Goal: Task Accomplishment & Management: Use online tool/utility

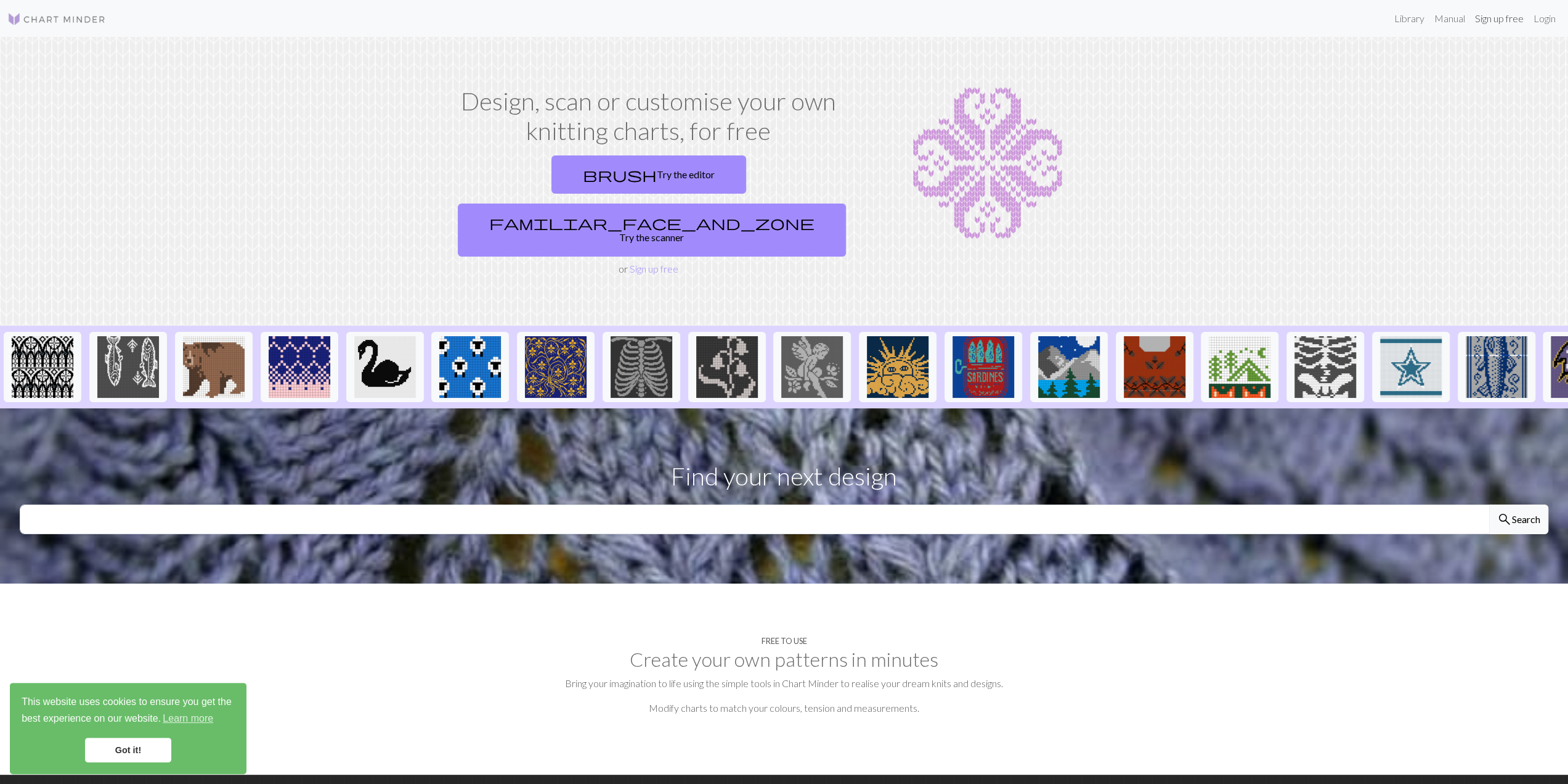
click at [1505, 21] on link "Sign up free" at bounding box center [1499, 18] width 59 height 25
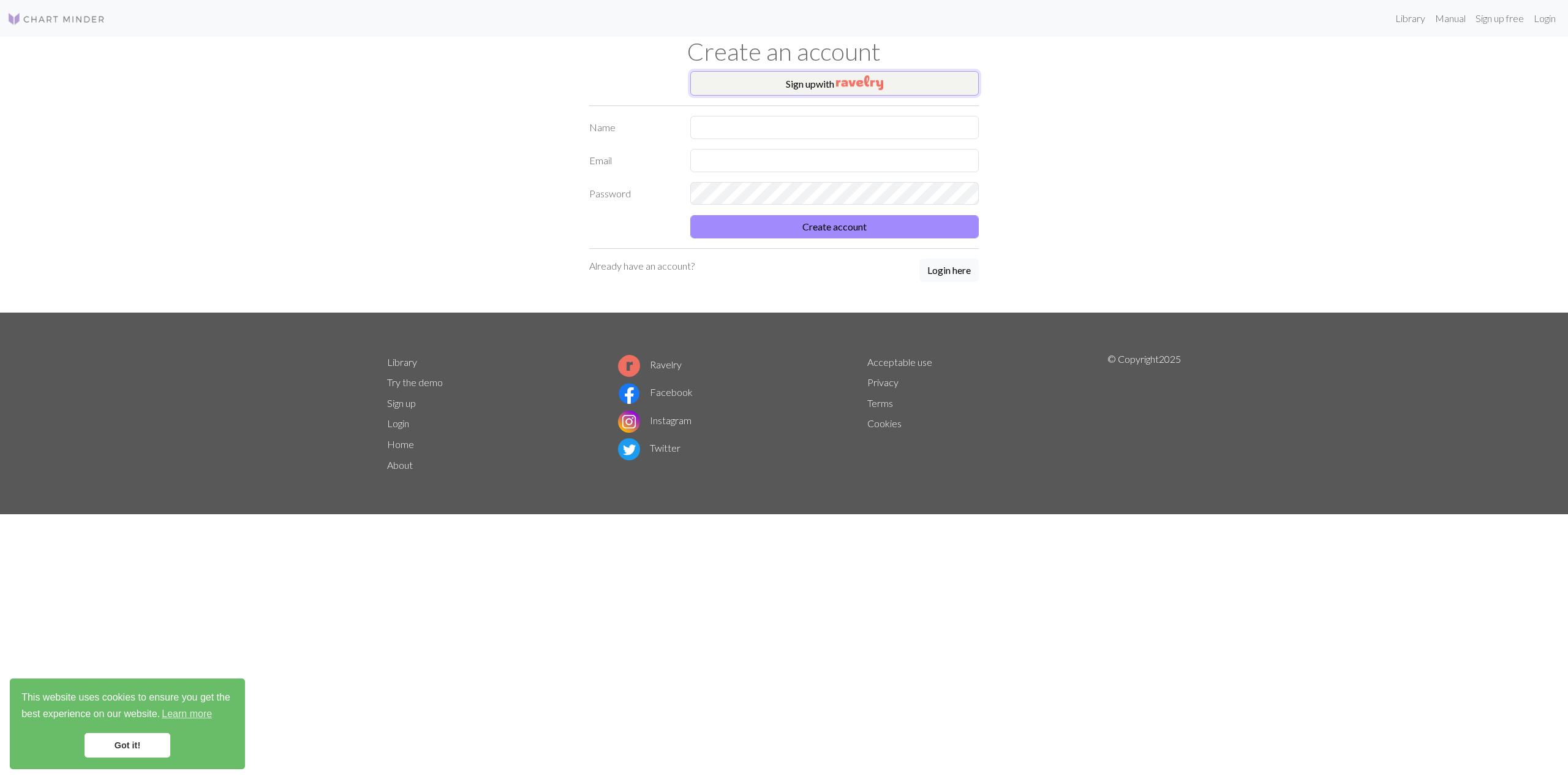
click at [852, 87] on img "button" at bounding box center [859, 82] width 47 height 14
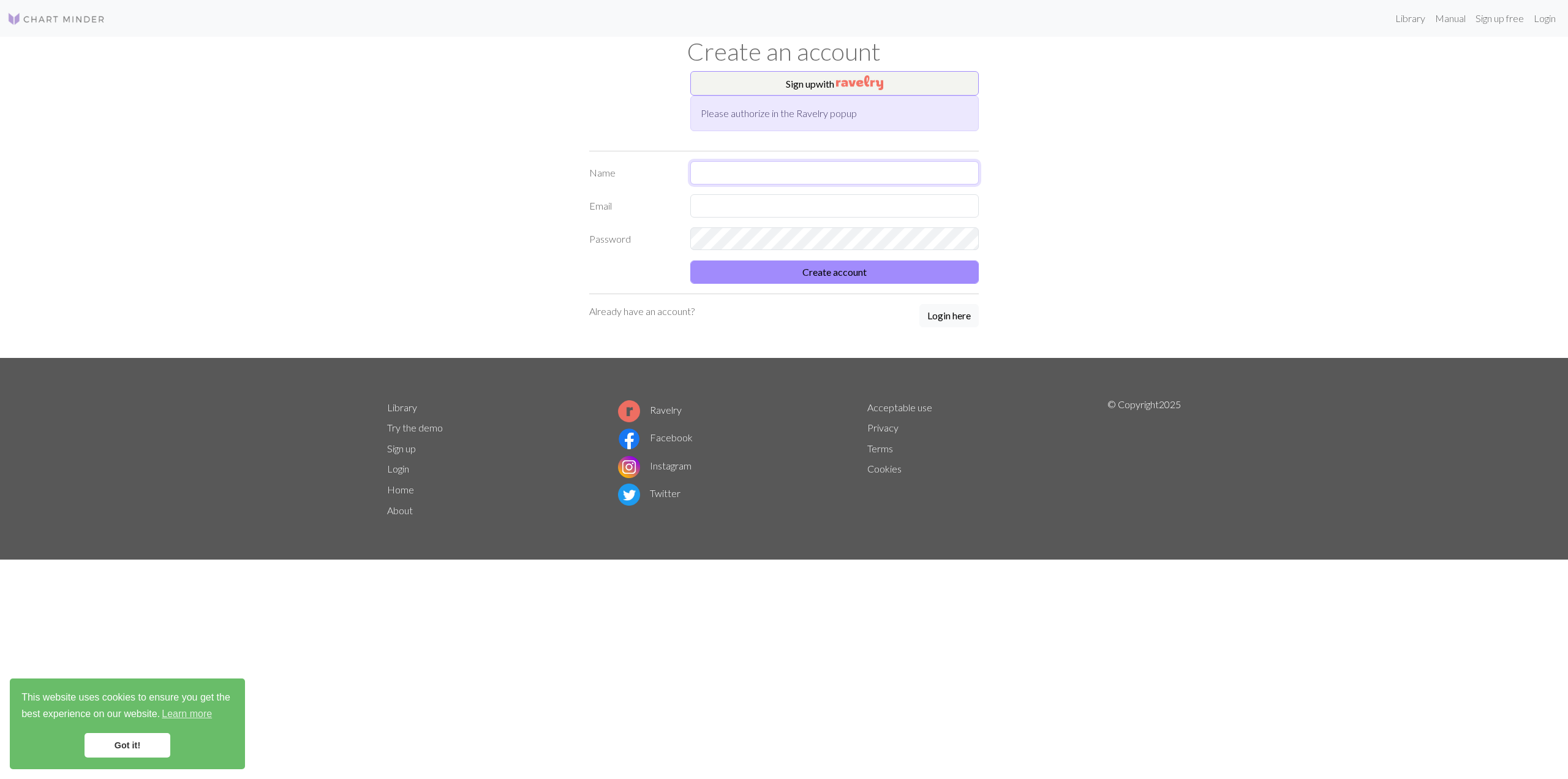
click at [763, 170] on input "text" at bounding box center [834, 173] width 288 height 23
type input "[PERSON_NAME]"
click at [748, 206] on input "text" at bounding box center [834, 205] width 288 height 23
type input "[PERSON_NAME][EMAIL_ADDRESS][PERSON_NAME][DOMAIN_NAME]"
click at [861, 278] on button "Create account" at bounding box center [834, 272] width 288 height 23
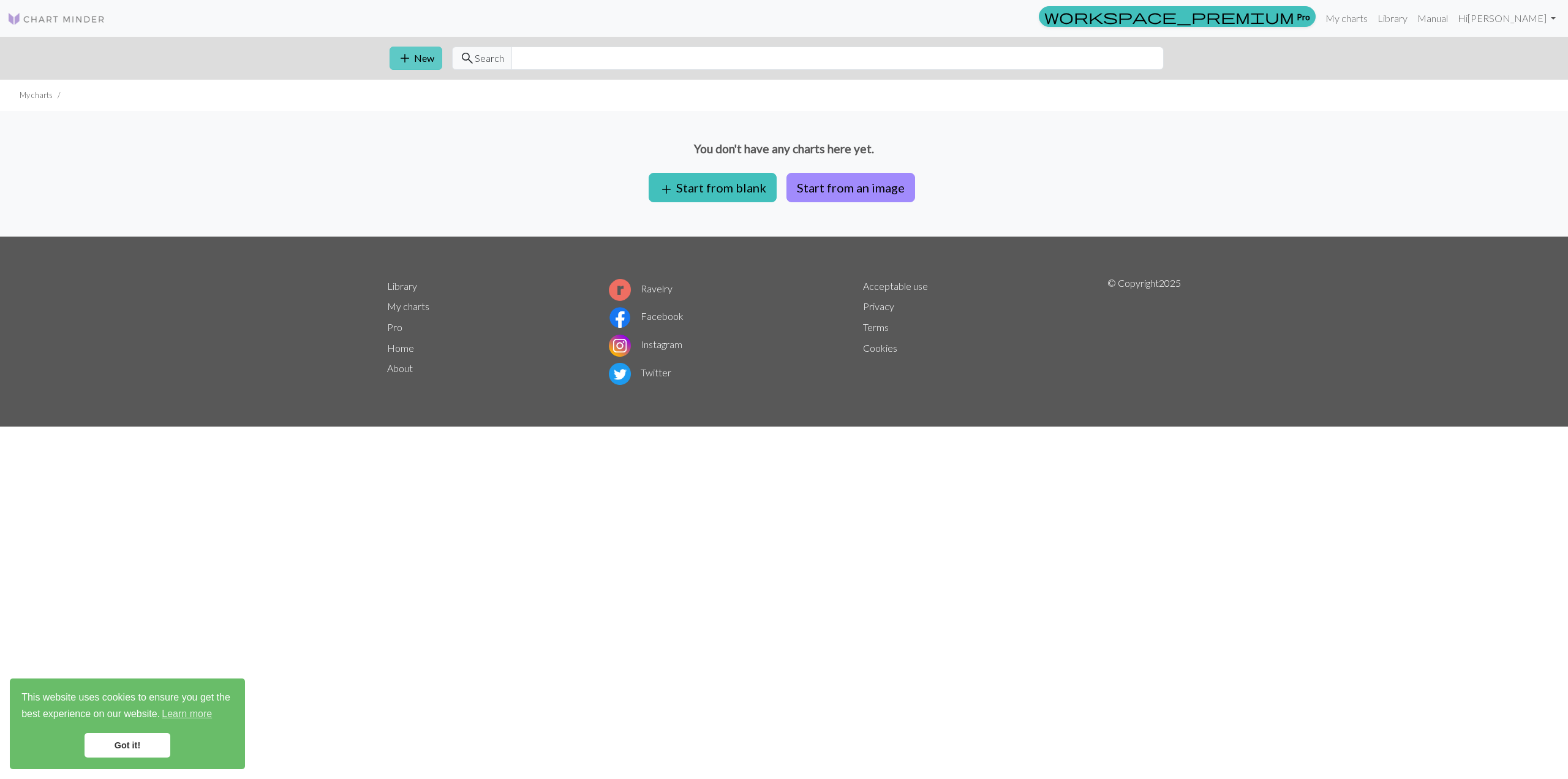
click at [420, 57] on button "add New" at bounding box center [415, 58] width 52 height 23
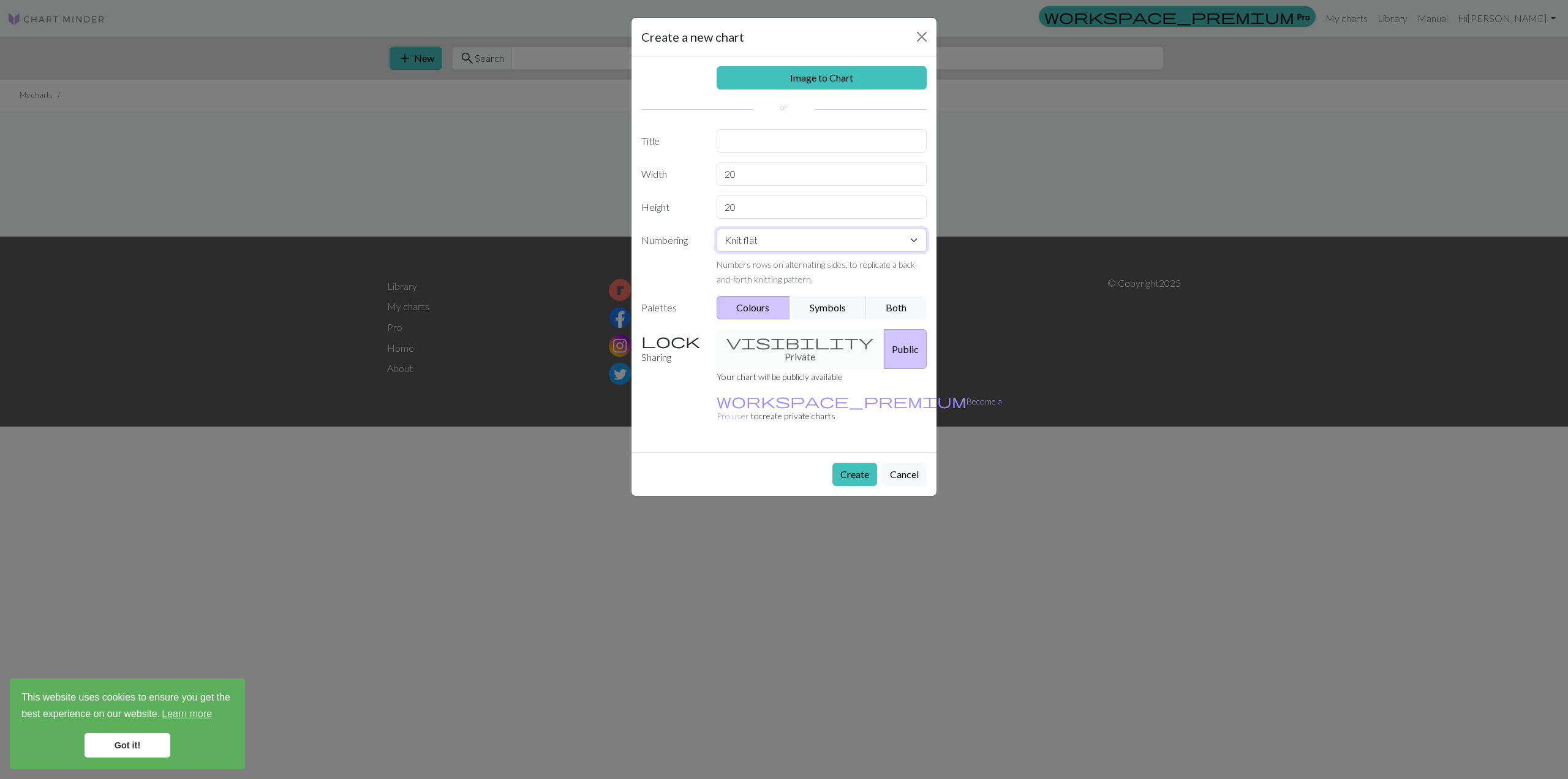
click at [914, 235] on select "Knit flat Knit in the round Lace knitting Cross stitch" at bounding box center [822, 240] width 211 height 23
click at [757, 144] on input "text" at bounding box center [822, 140] width 211 height 23
type input "couverture lutin"
click at [826, 310] on button "Symbols" at bounding box center [827, 307] width 77 height 23
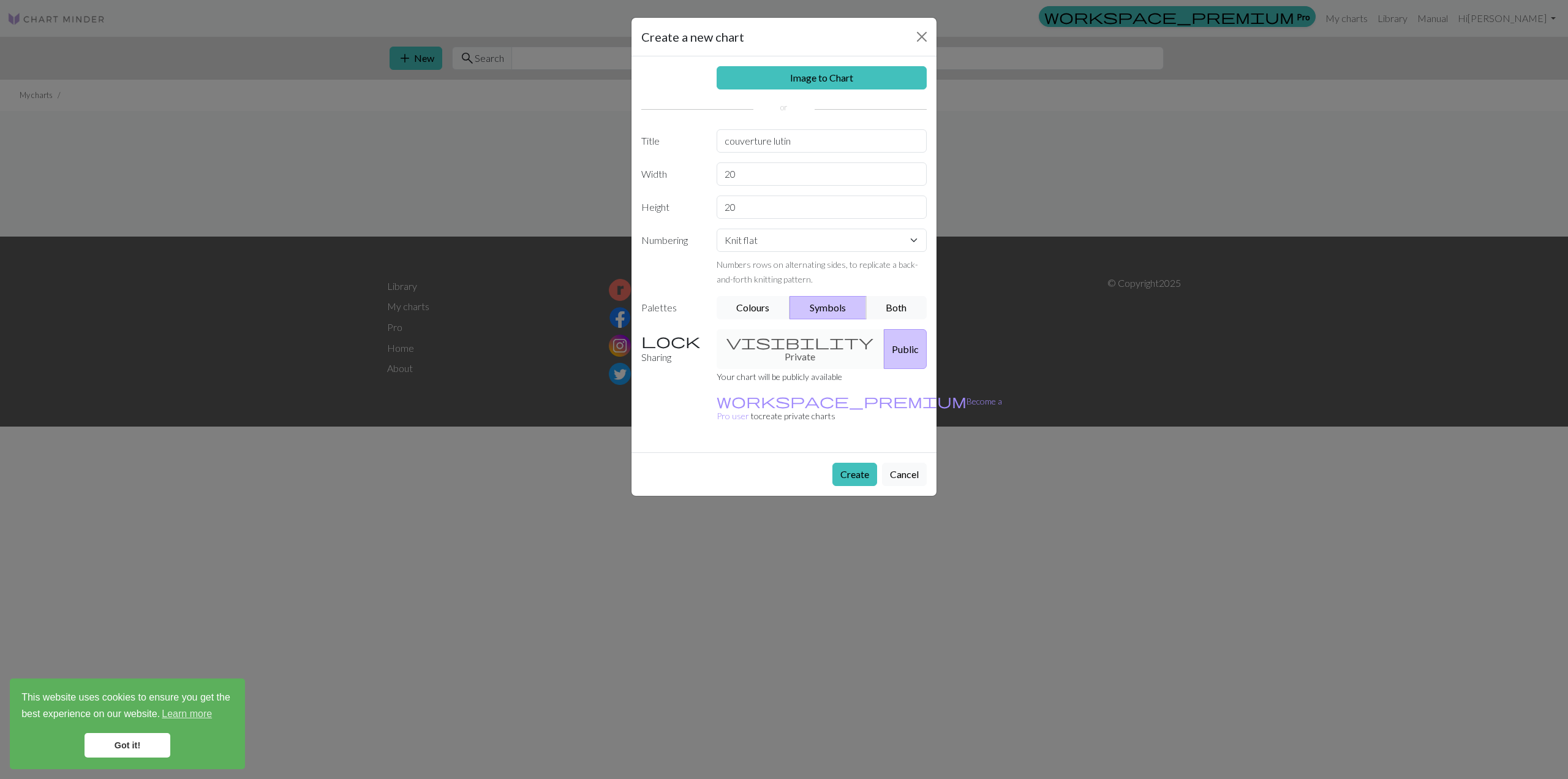
click at [760, 309] on button "Colours" at bounding box center [754, 307] width 74 height 23
drag, startPoint x: 756, startPoint y: 172, endPoint x: 712, endPoint y: 172, distance: 44.0
click at [712, 172] on div "20" at bounding box center [822, 174] width 225 height 23
click at [861, 463] on button "Create" at bounding box center [854, 474] width 45 height 23
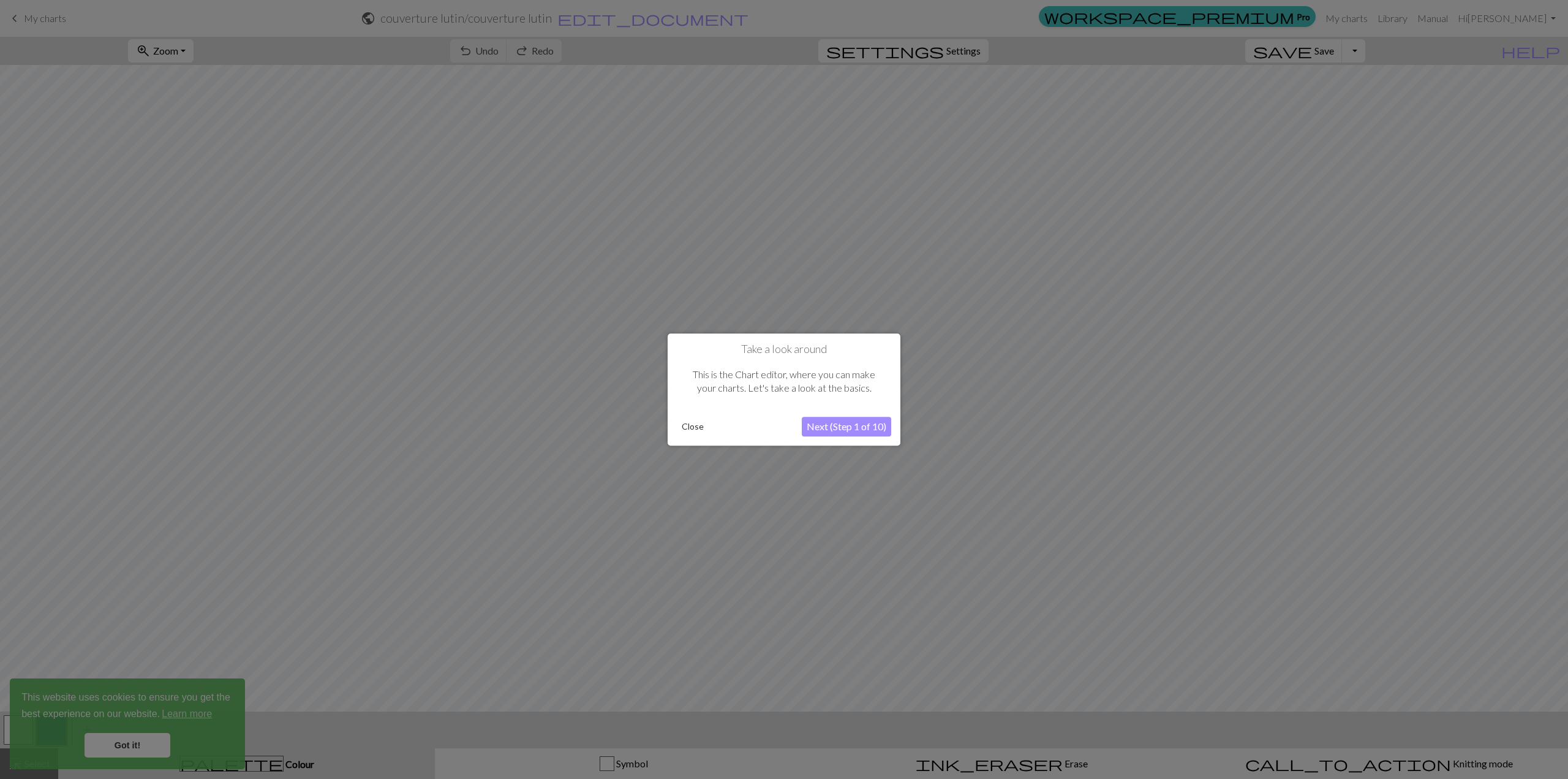
click at [867, 425] on button "Next (Step 1 of 10)" at bounding box center [847, 426] width 90 height 20
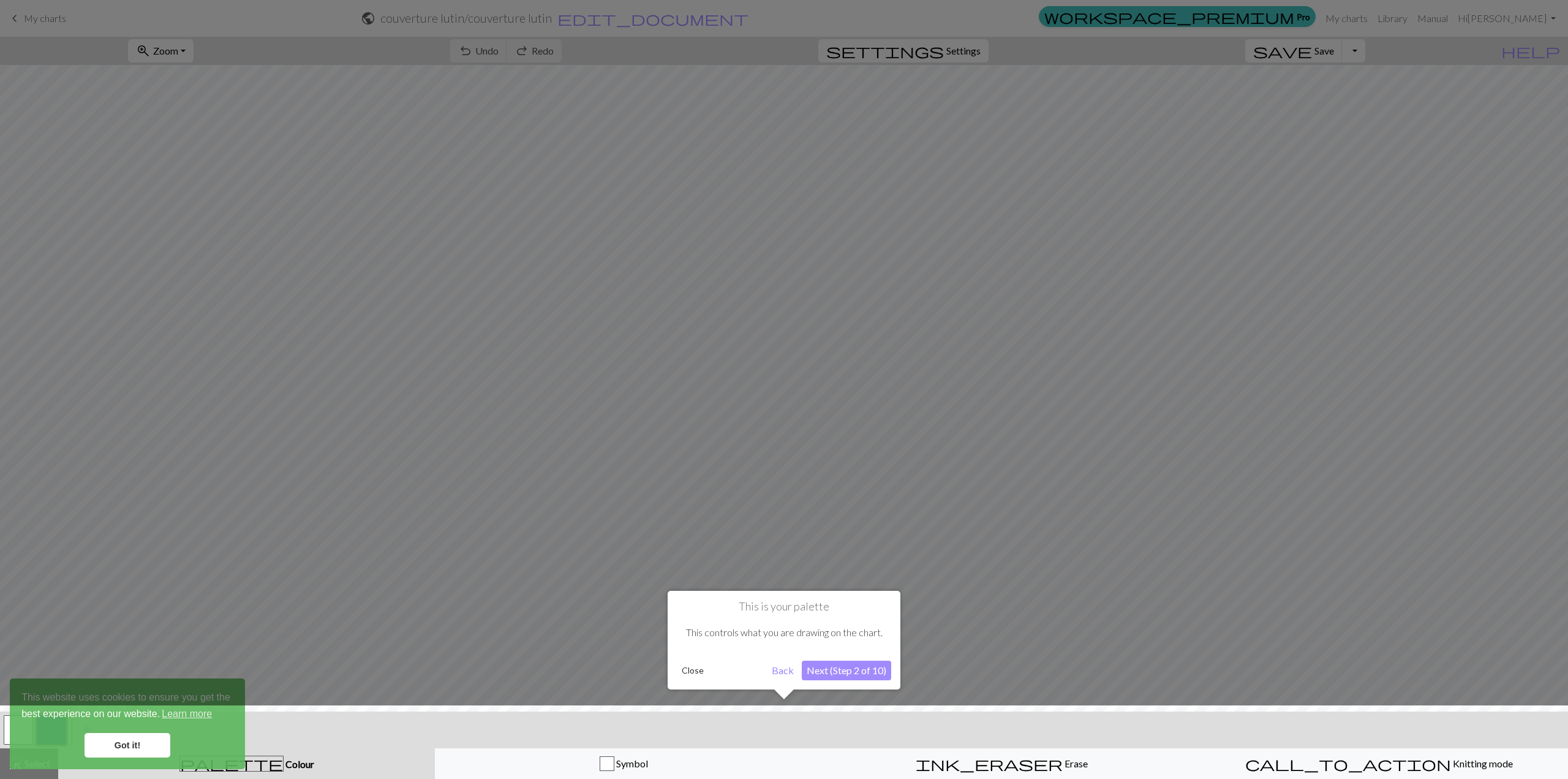
click at [147, 740] on div at bounding box center [784, 745] width 1580 height 79
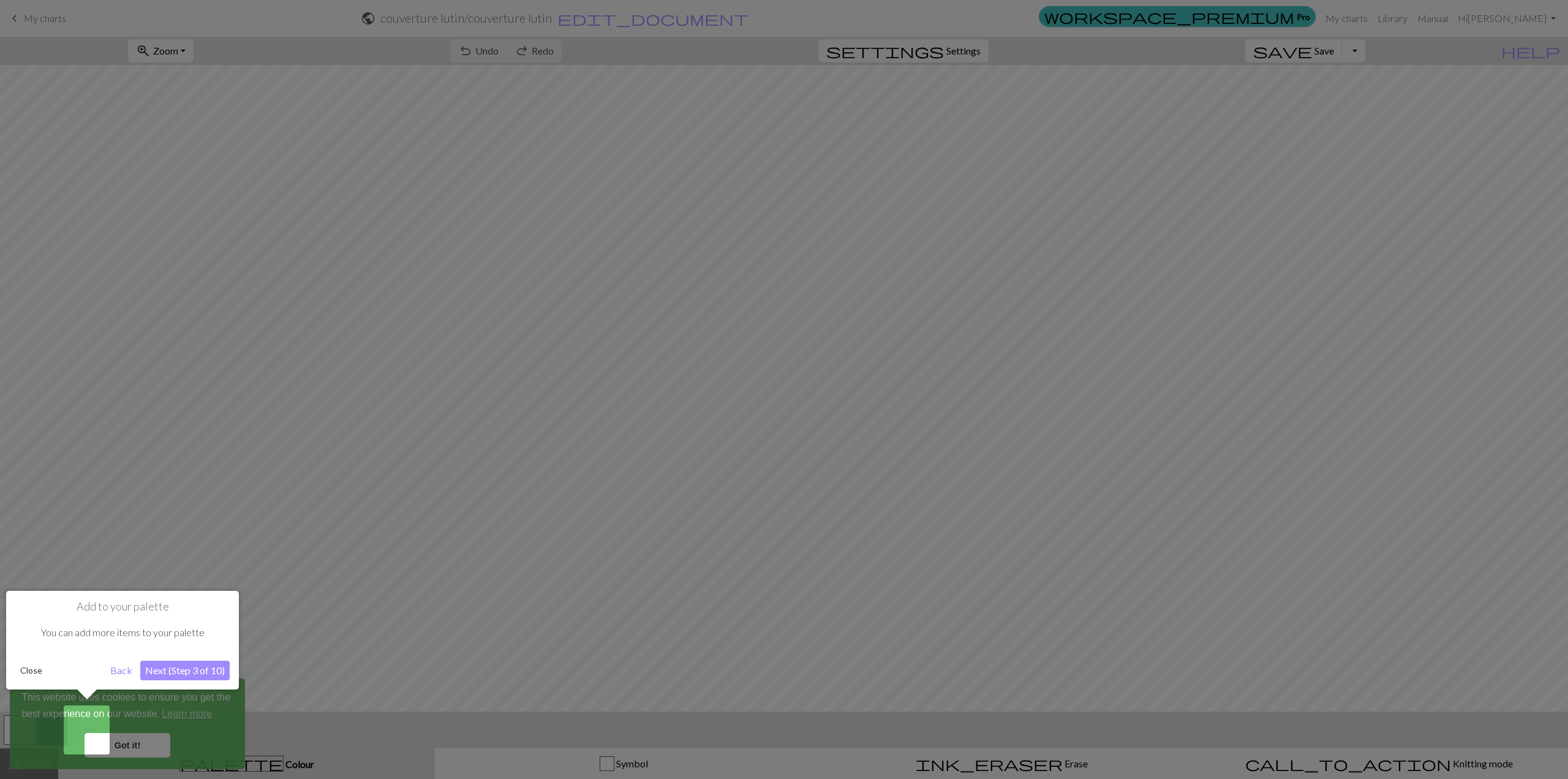
click at [186, 661] on button "Next (Step 3 of 10)" at bounding box center [185, 670] width 90 height 20
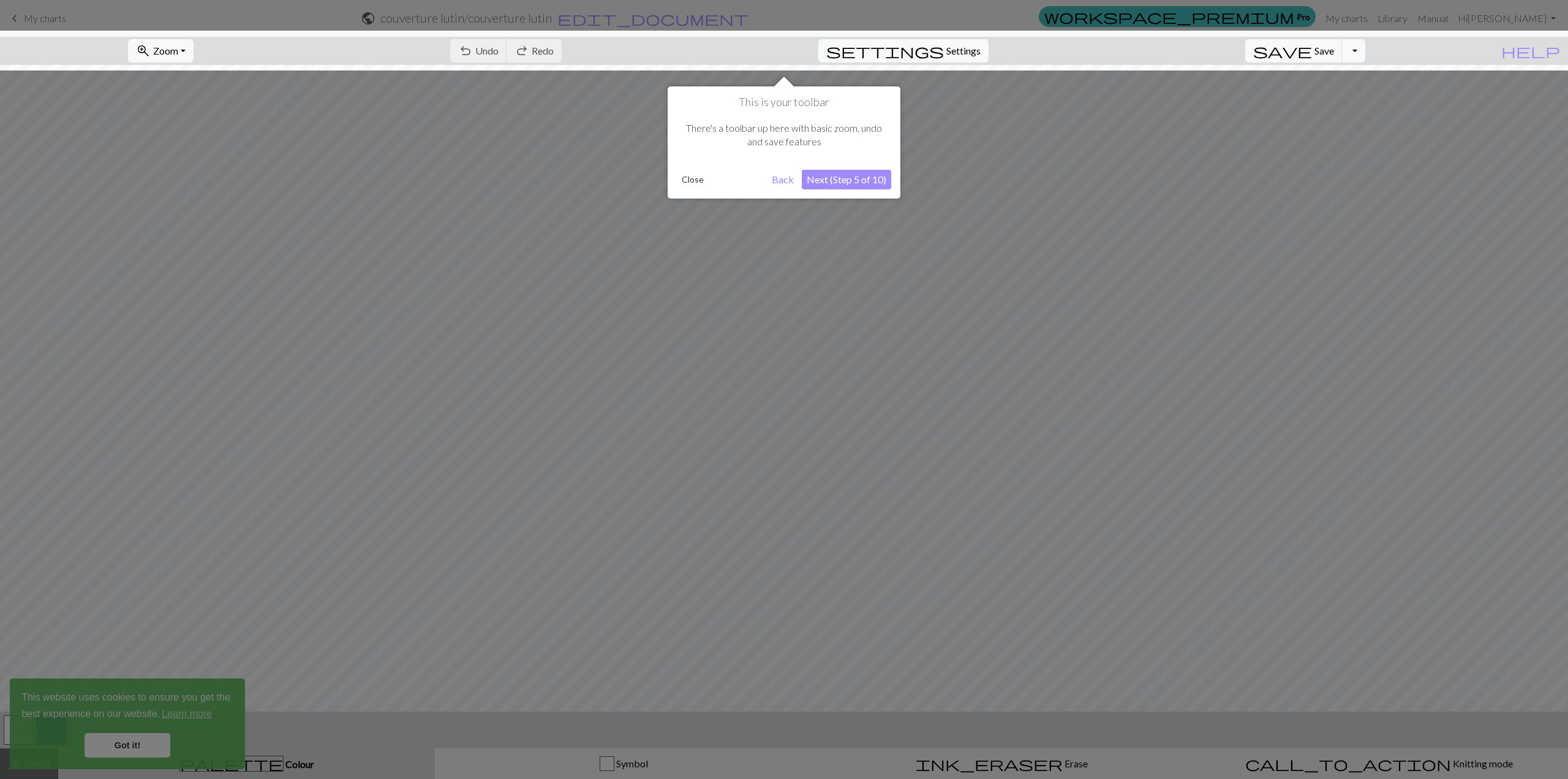
click at [866, 184] on button "Next (Step 5 of 10)" at bounding box center [847, 179] width 90 height 20
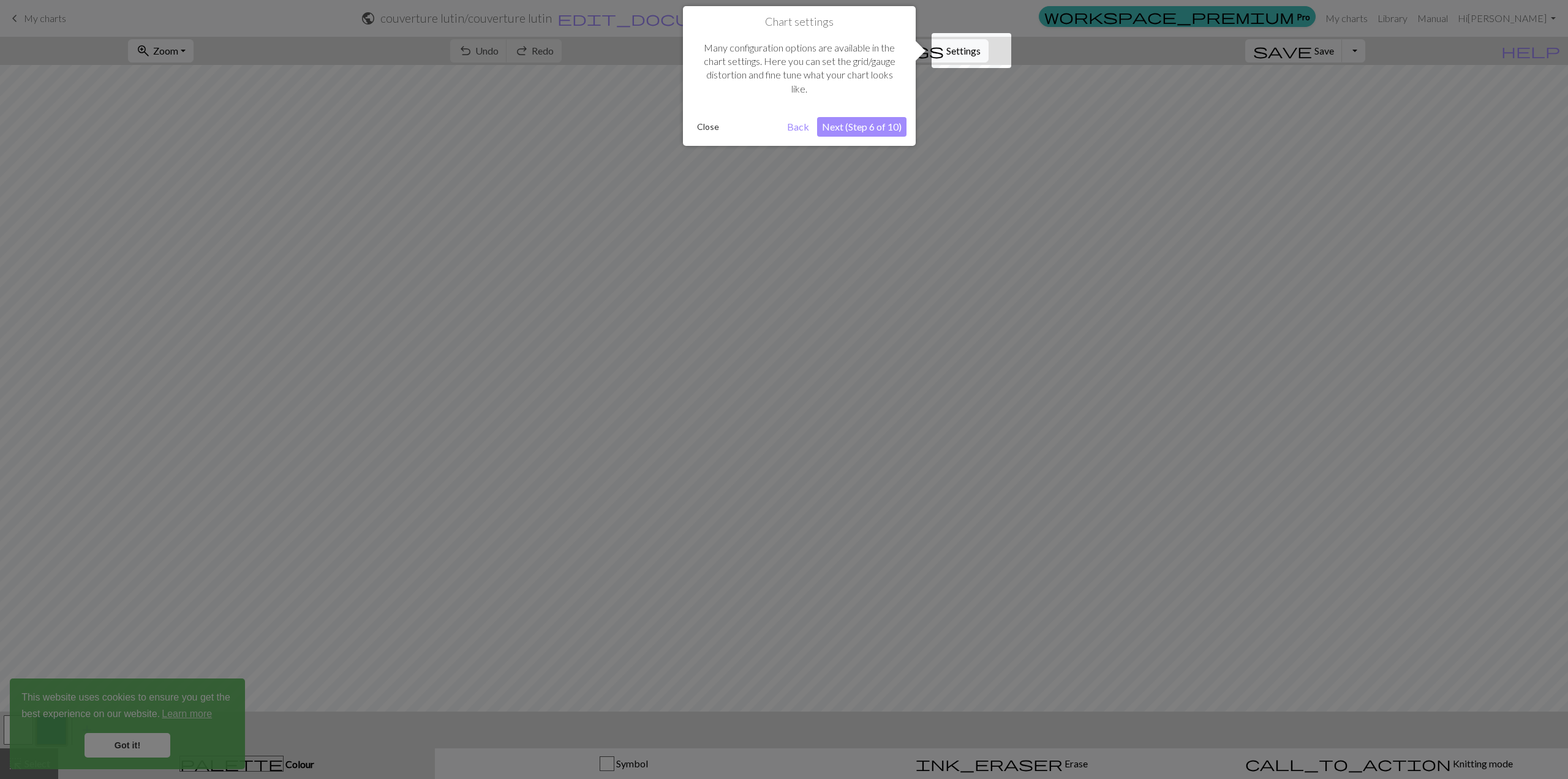
click at [980, 131] on div at bounding box center [784, 390] width 1568 height 779
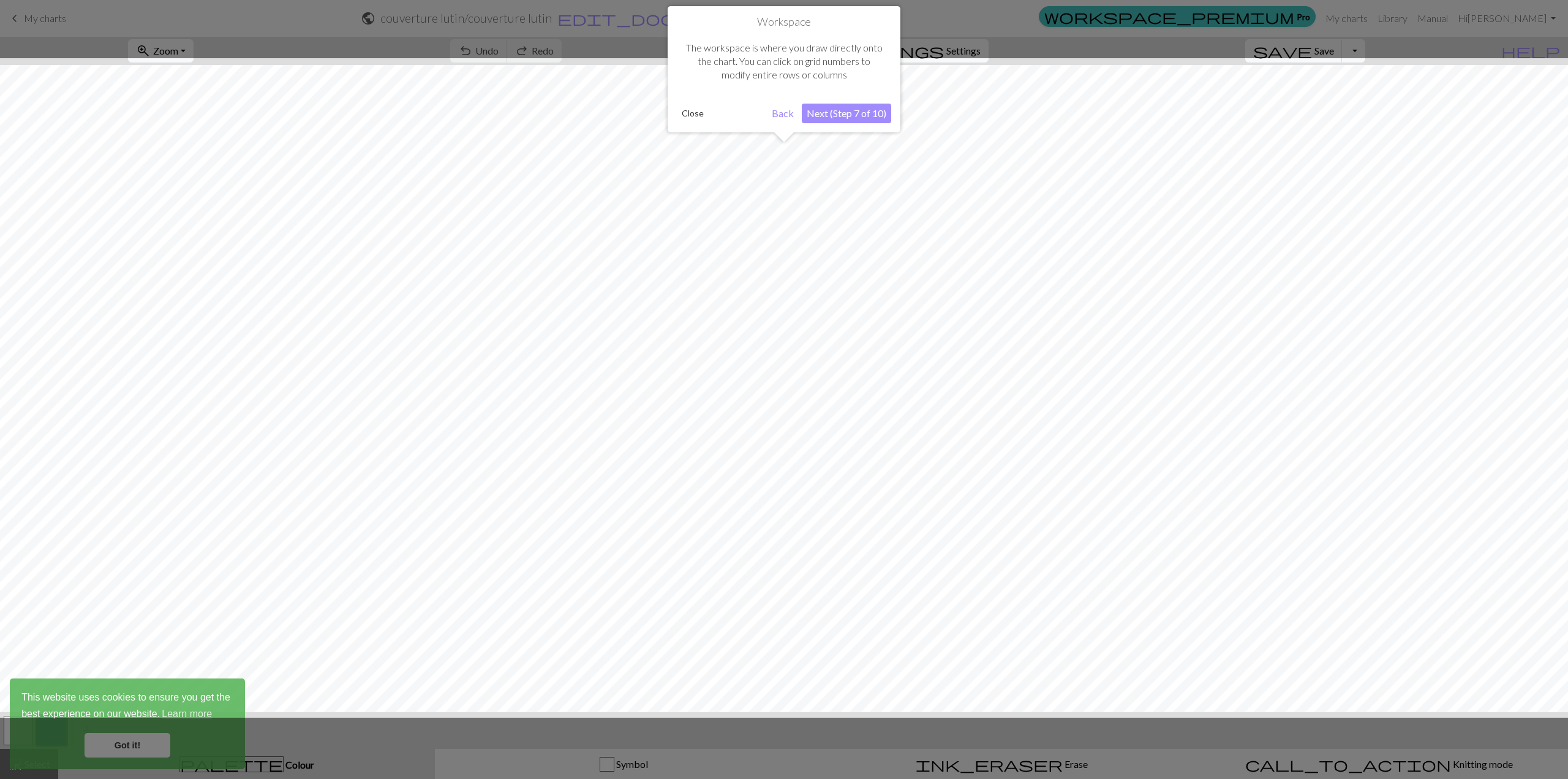
click at [848, 115] on button "Next (Step 7 of 10)" at bounding box center [847, 113] width 90 height 20
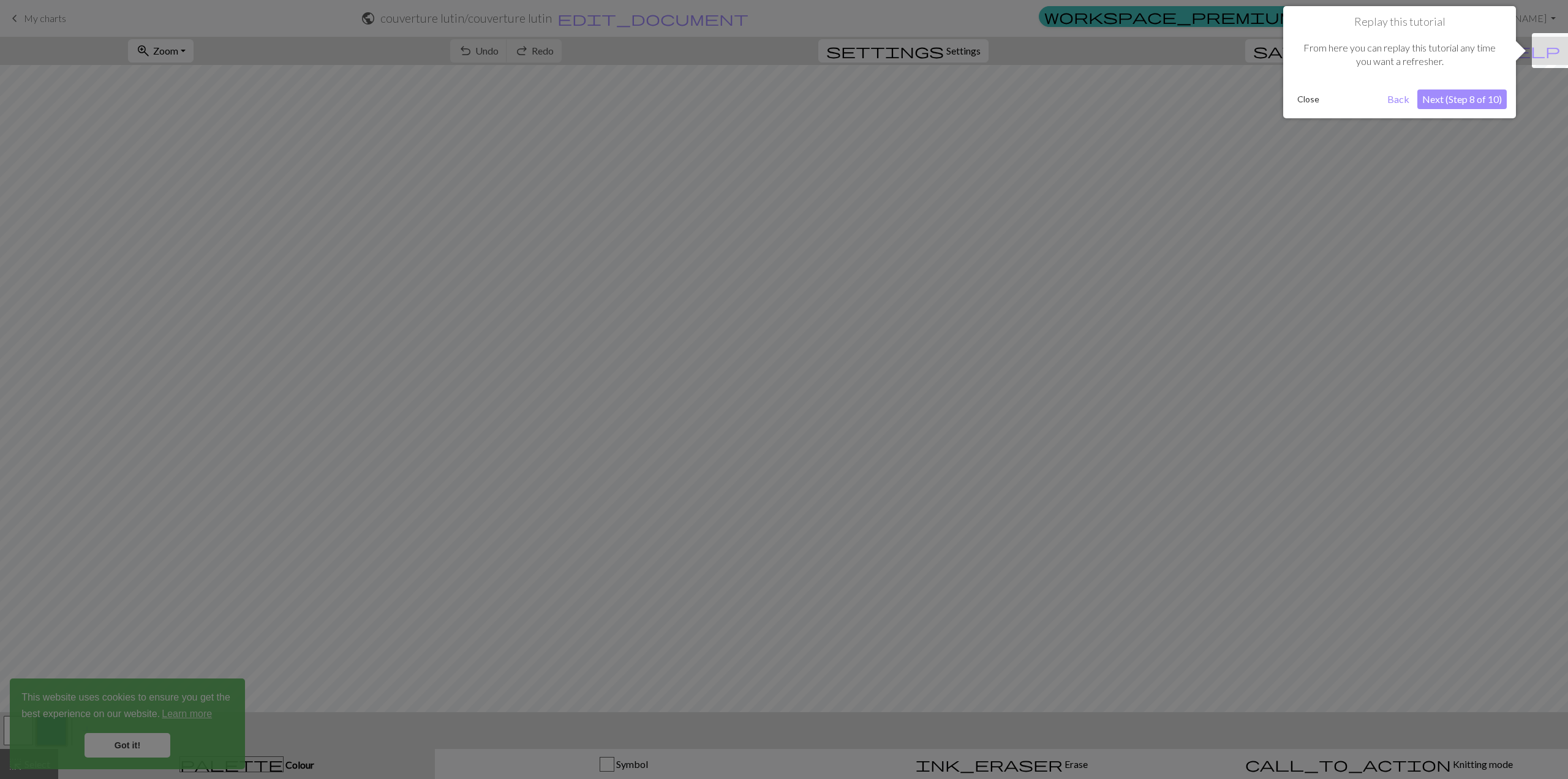
click at [1461, 102] on button "Next (Step 8 of 10)" at bounding box center [1462, 99] width 90 height 20
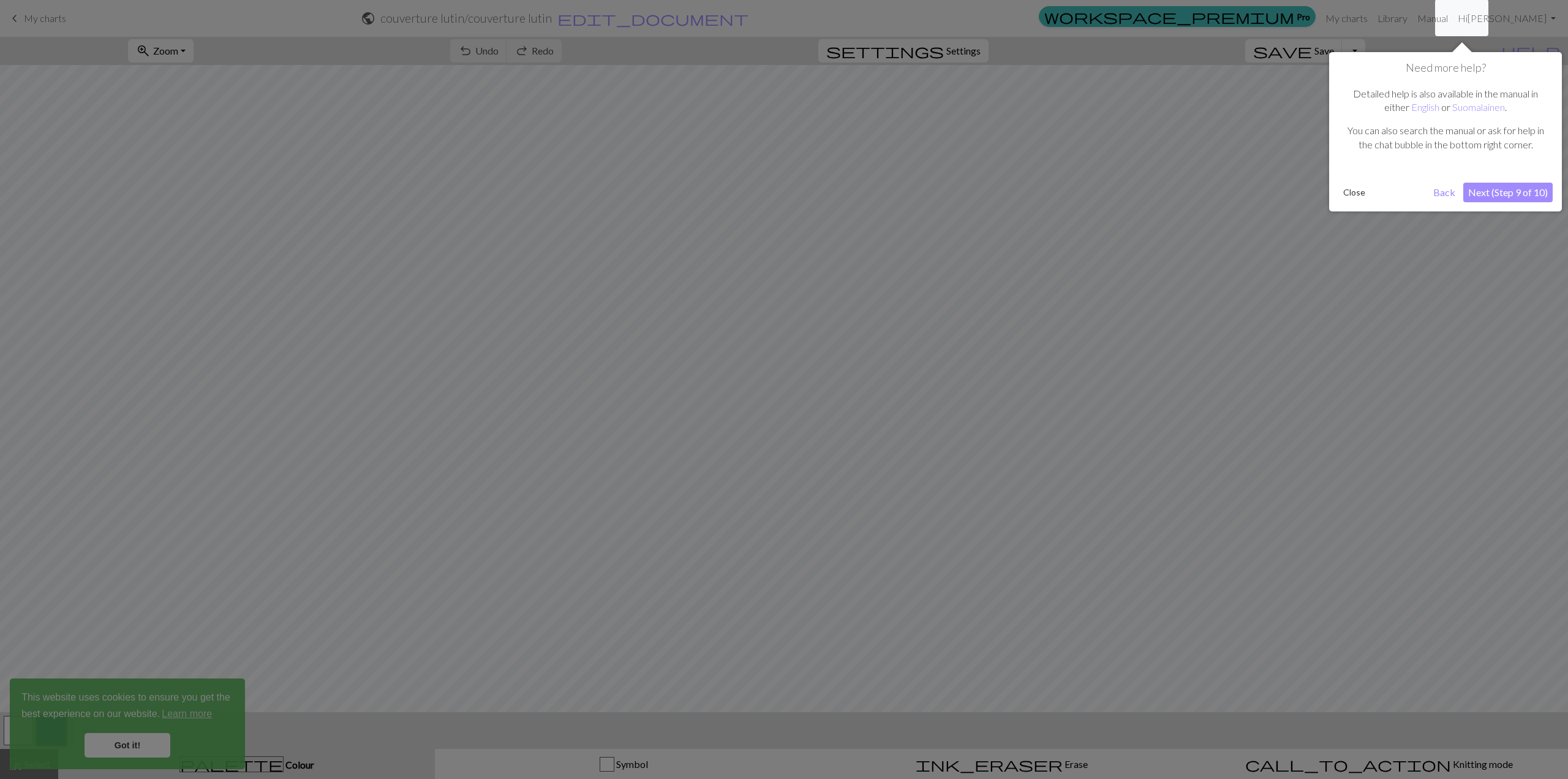
click at [1521, 193] on button "Next (Step 9 of 10)" at bounding box center [1508, 192] width 90 height 20
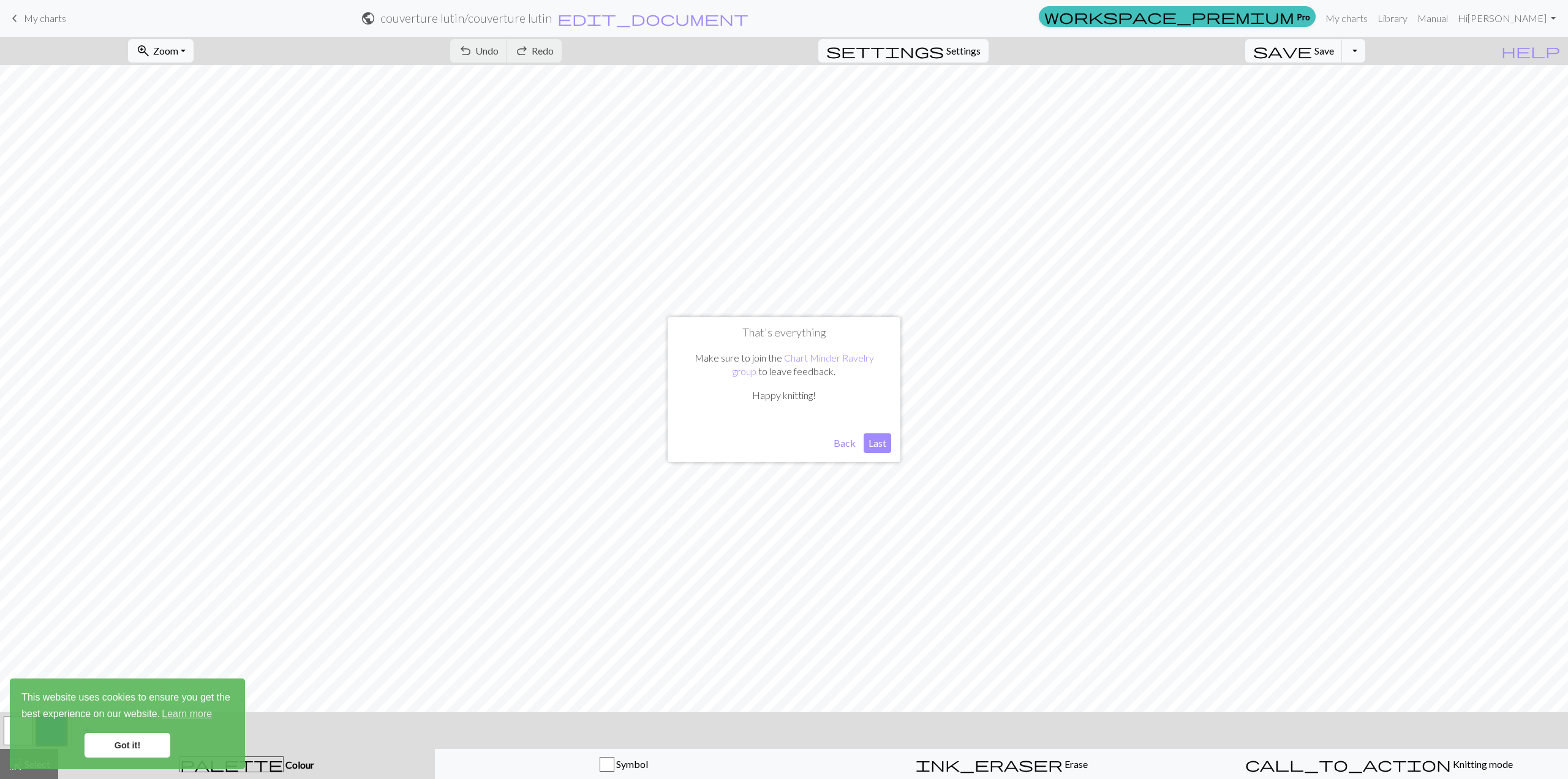
click at [879, 444] on button "Last" at bounding box center [877, 443] width 28 height 20
click at [980, 50] on span "Settings" at bounding box center [964, 51] width 34 height 14
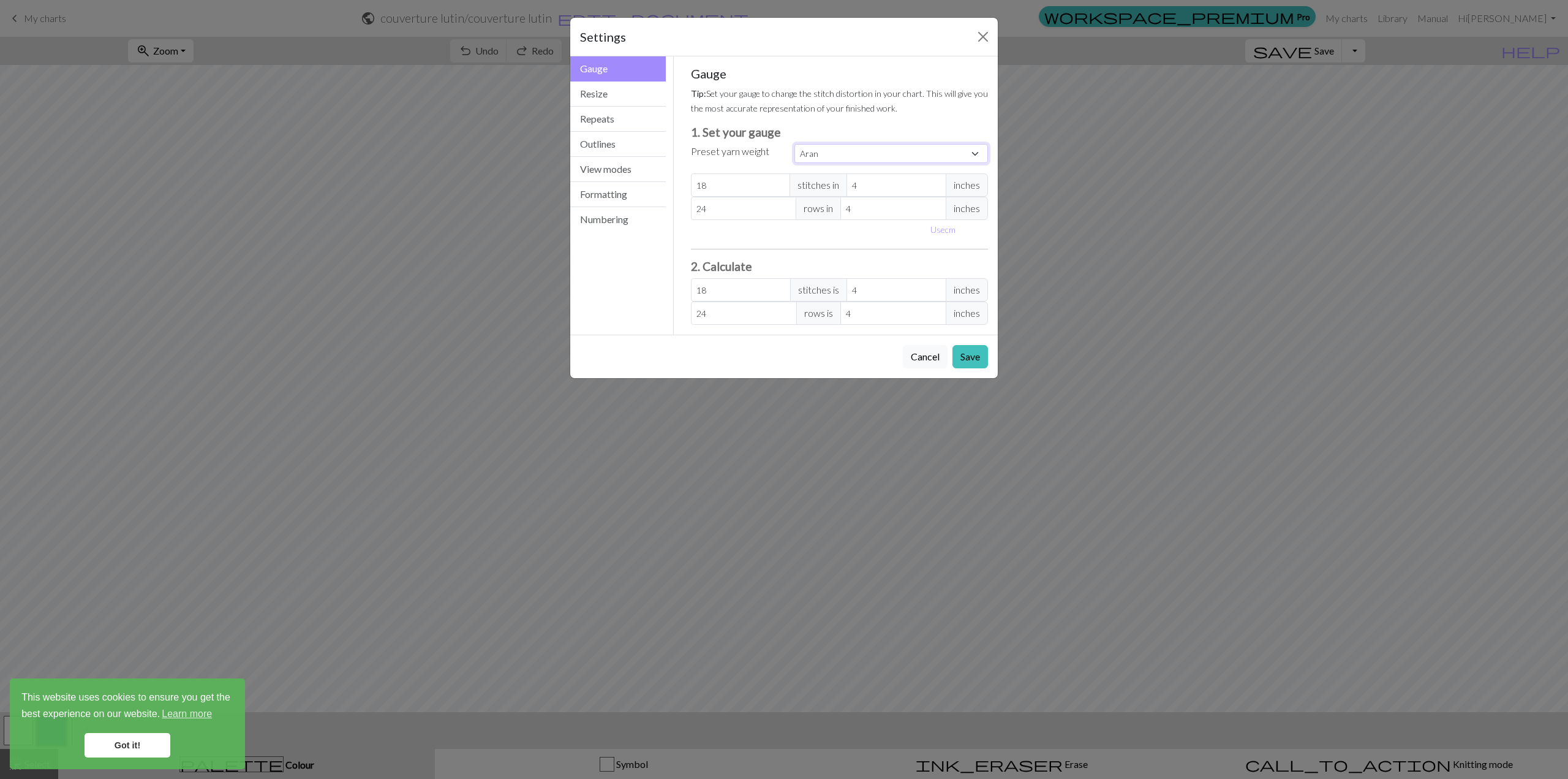
click at [977, 150] on select "Custom Square Lace Light Fingering Fingering Sport Double knit Worsted Aran Bul…" at bounding box center [890, 154] width 194 height 19
select select "custom"
click at [794, 144] on select "Custom Square Lace Light Fingering Fingering Sport Double knit Worsted Aran Bul…" at bounding box center [890, 154] width 194 height 19
click at [614, 90] on button "Resize" at bounding box center [617, 94] width 95 height 25
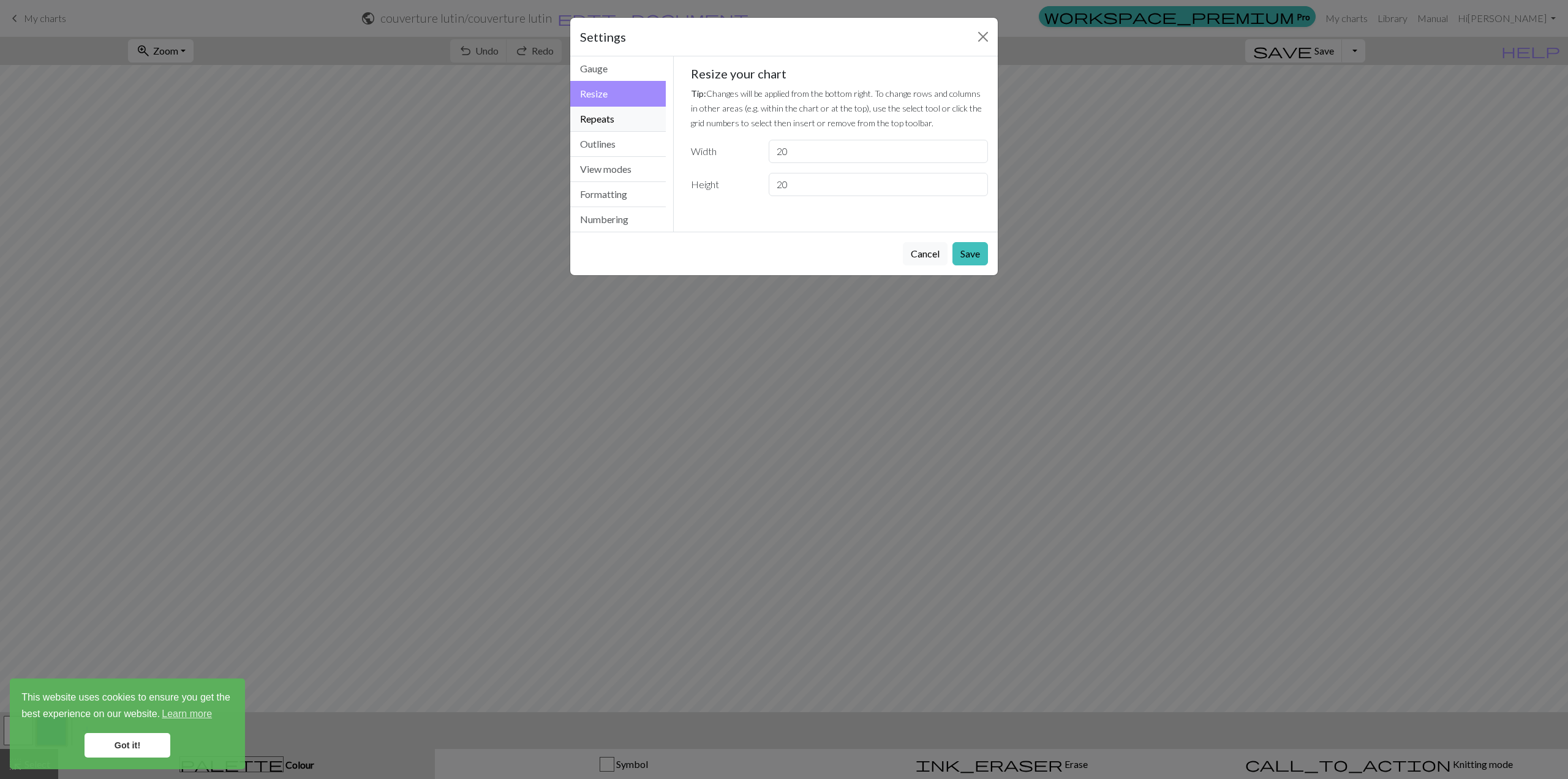
click at [615, 124] on button "Repeats" at bounding box center [617, 119] width 95 height 25
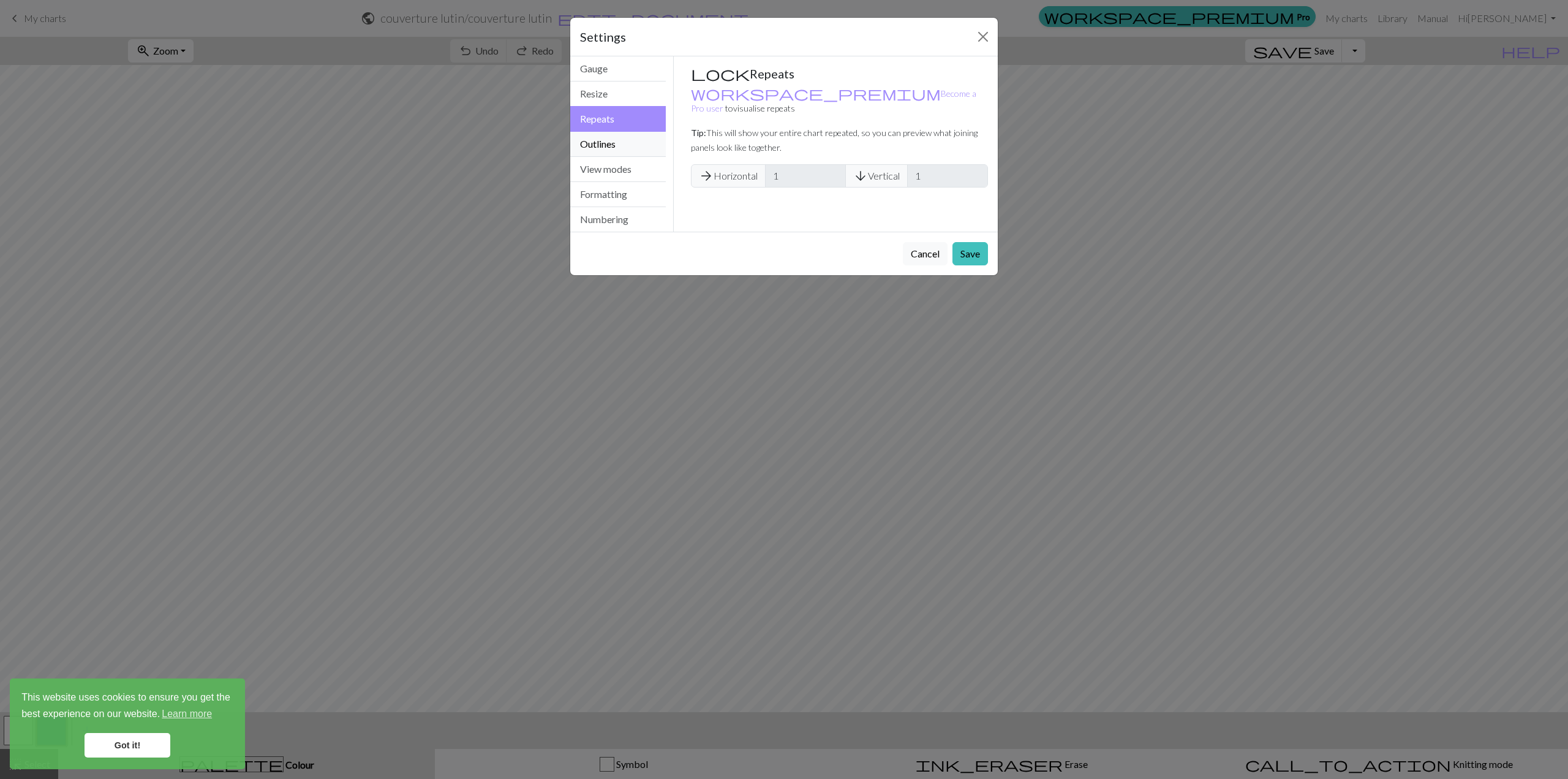
click at [635, 148] on button "Outlines" at bounding box center [617, 144] width 95 height 25
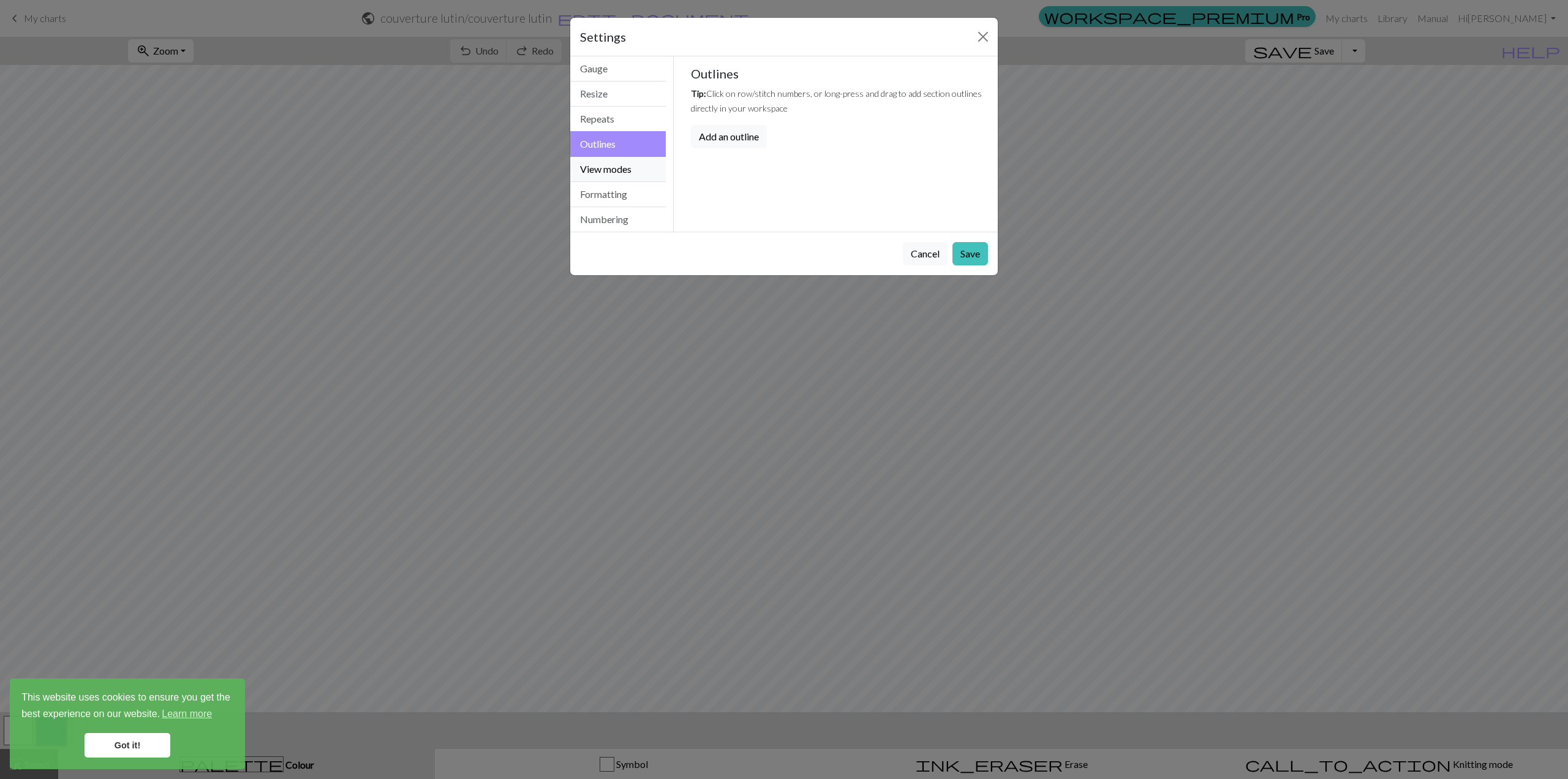
click at [626, 173] on button "View modes" at bounding box center [617, 169] width 95 height 25
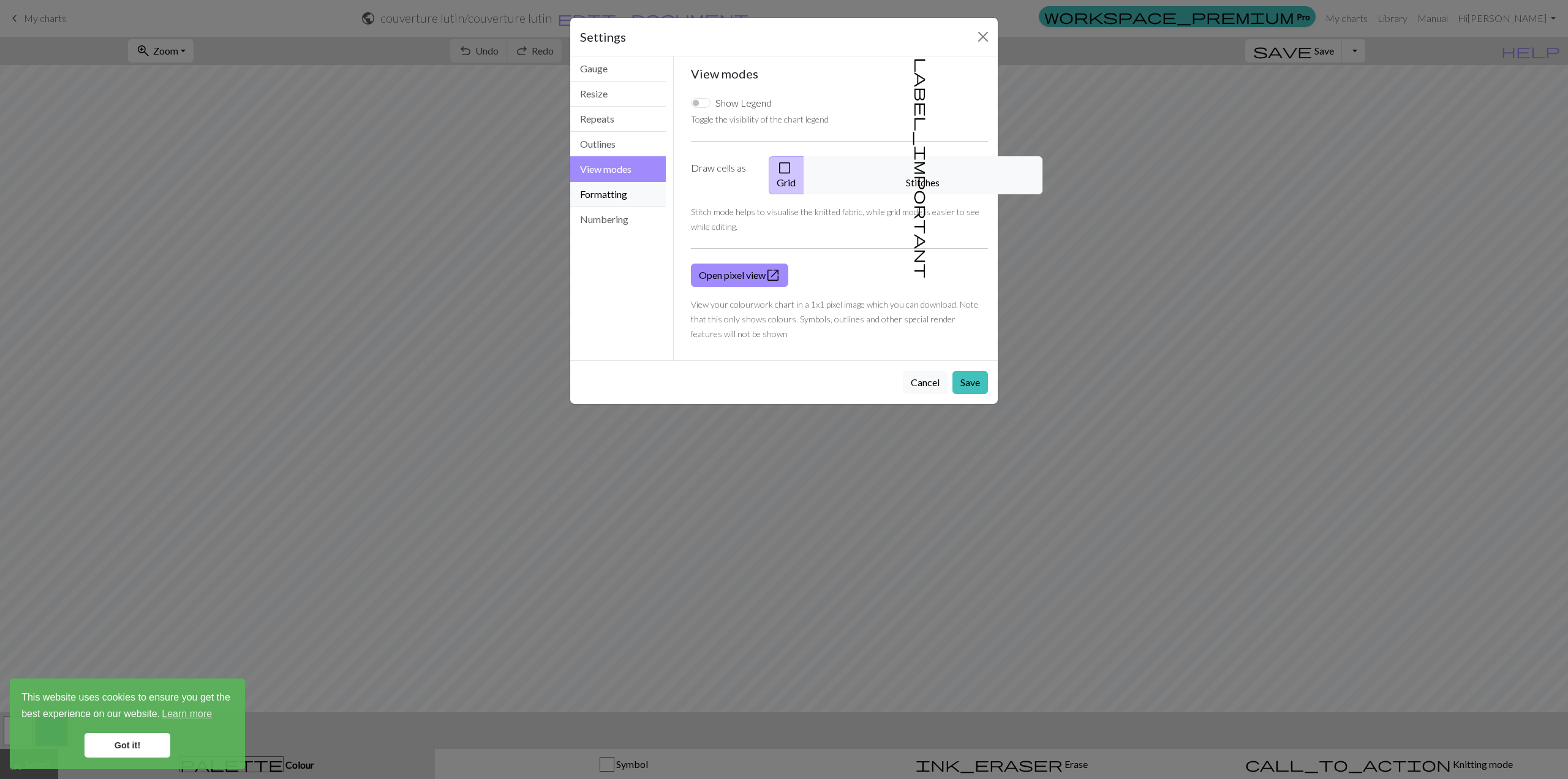
click at [632, 193] on button "Formatting" at bounding box center [617, 195] width 95 height 25
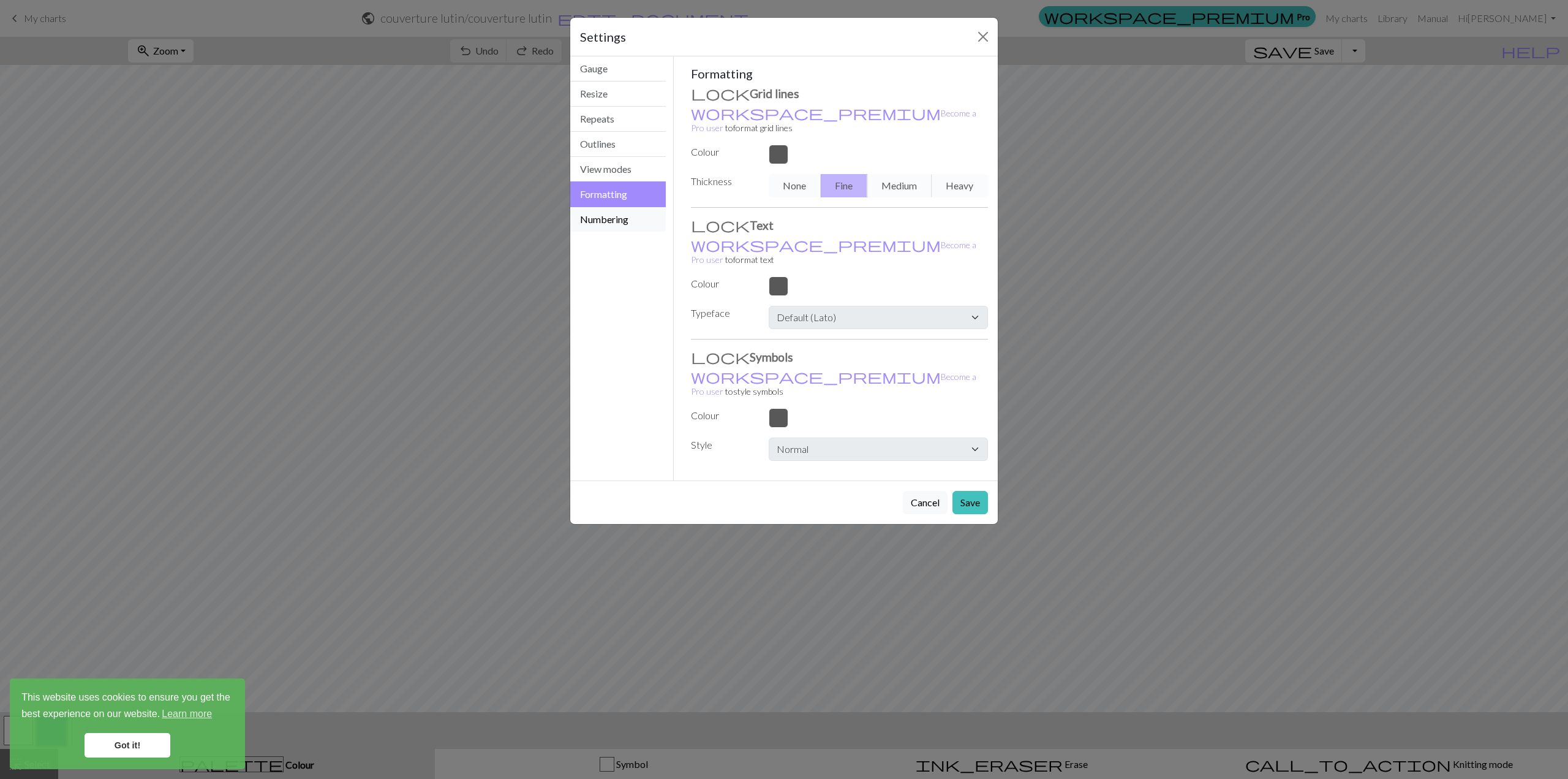
click at [611, 219] on button "Numbering" at bounding box center [617, 220] width 95 height 25
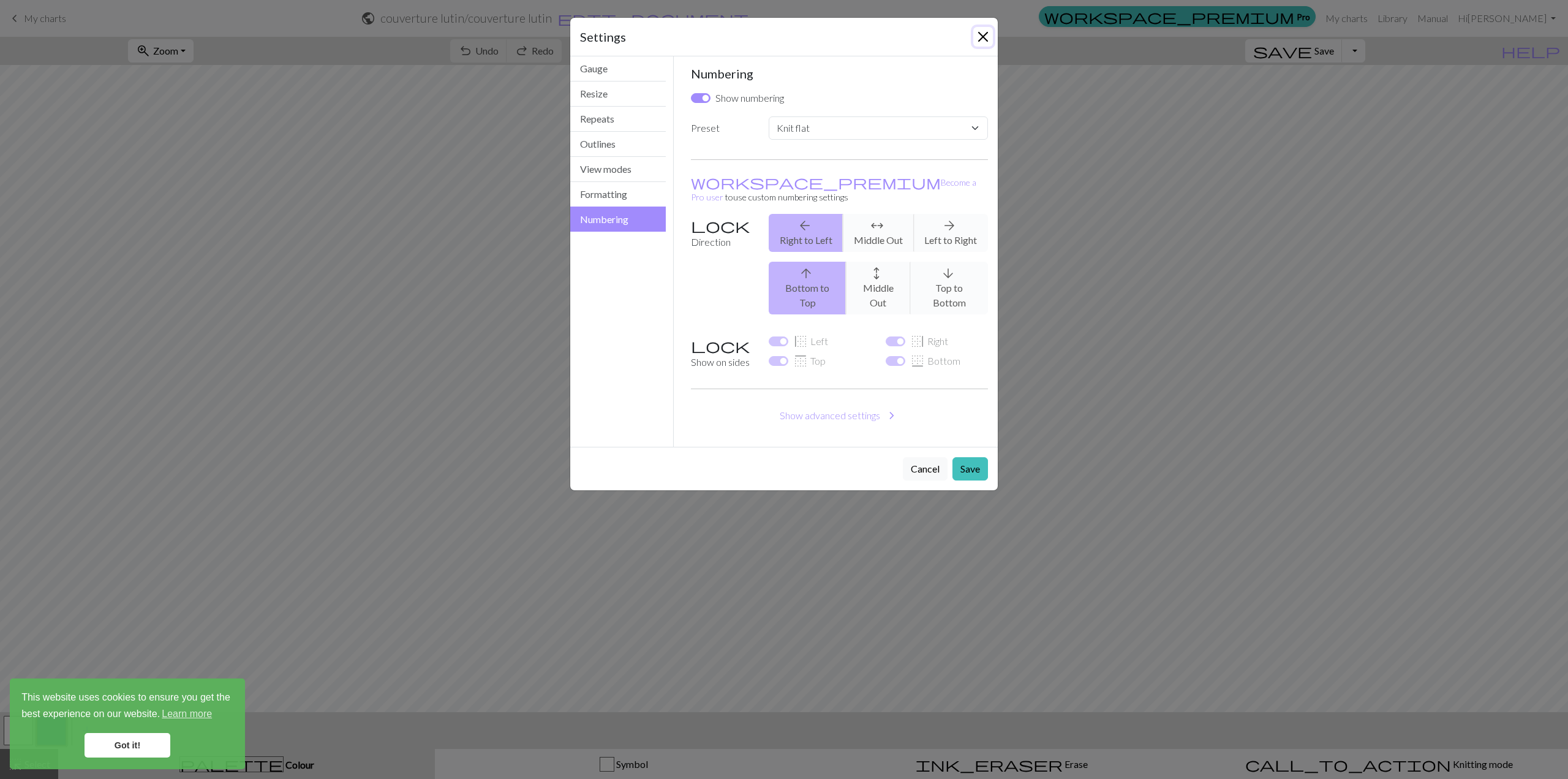
click at [986, 32] on button "Close" at bounding box center [983, 36] width 20 height 20
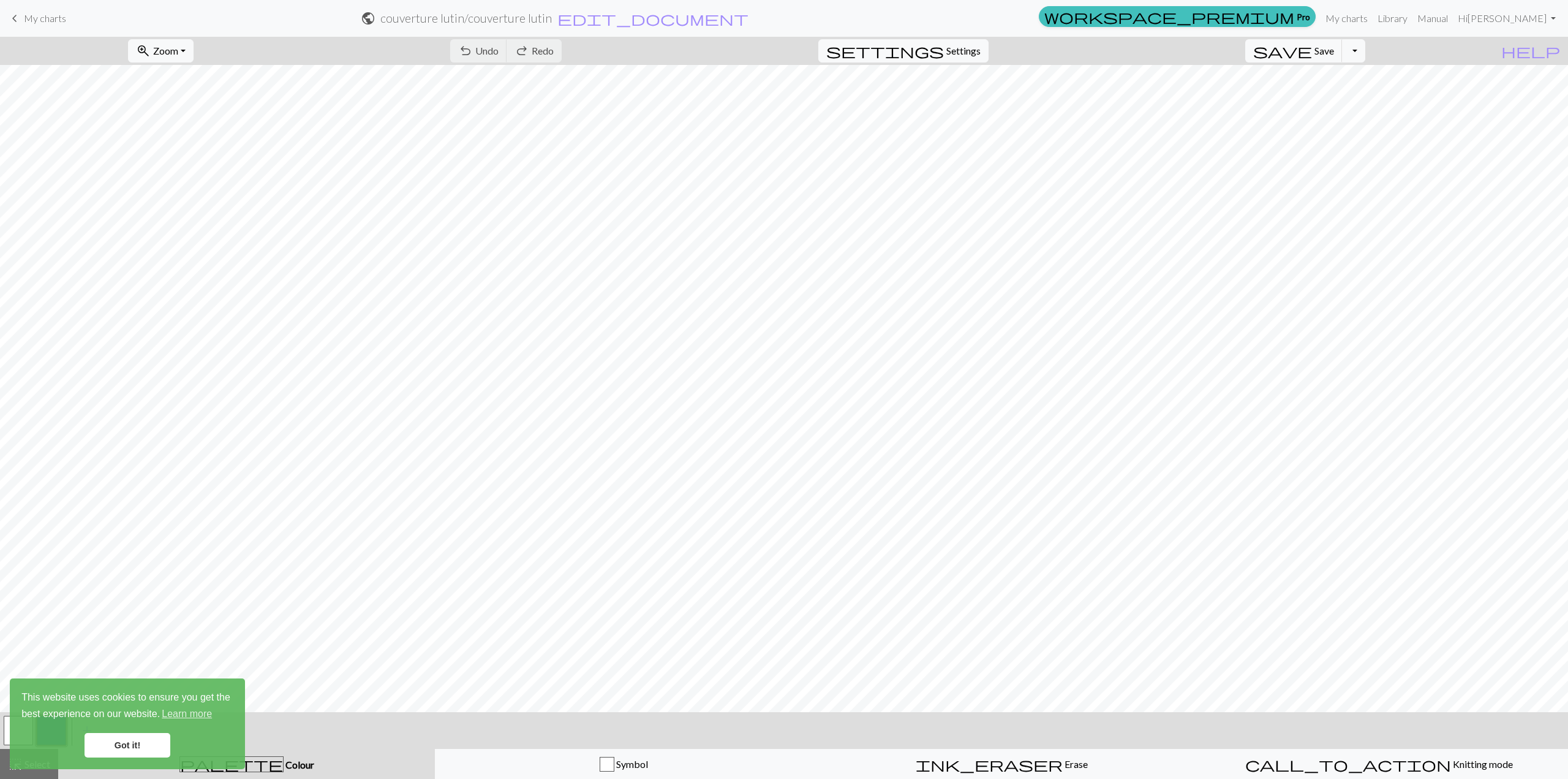
click at [283, 768] on span "Colour" at bounding box center [299, 765] width 31 height 11
click at [232, 768] on div "This website uses cookies to ensure you get the best experience on our website.…" at bounding box center [127, 723] width 235 height 91
click at [126, 745] on link "Got it!" at bounding box center [128, 746] width 86 height 25
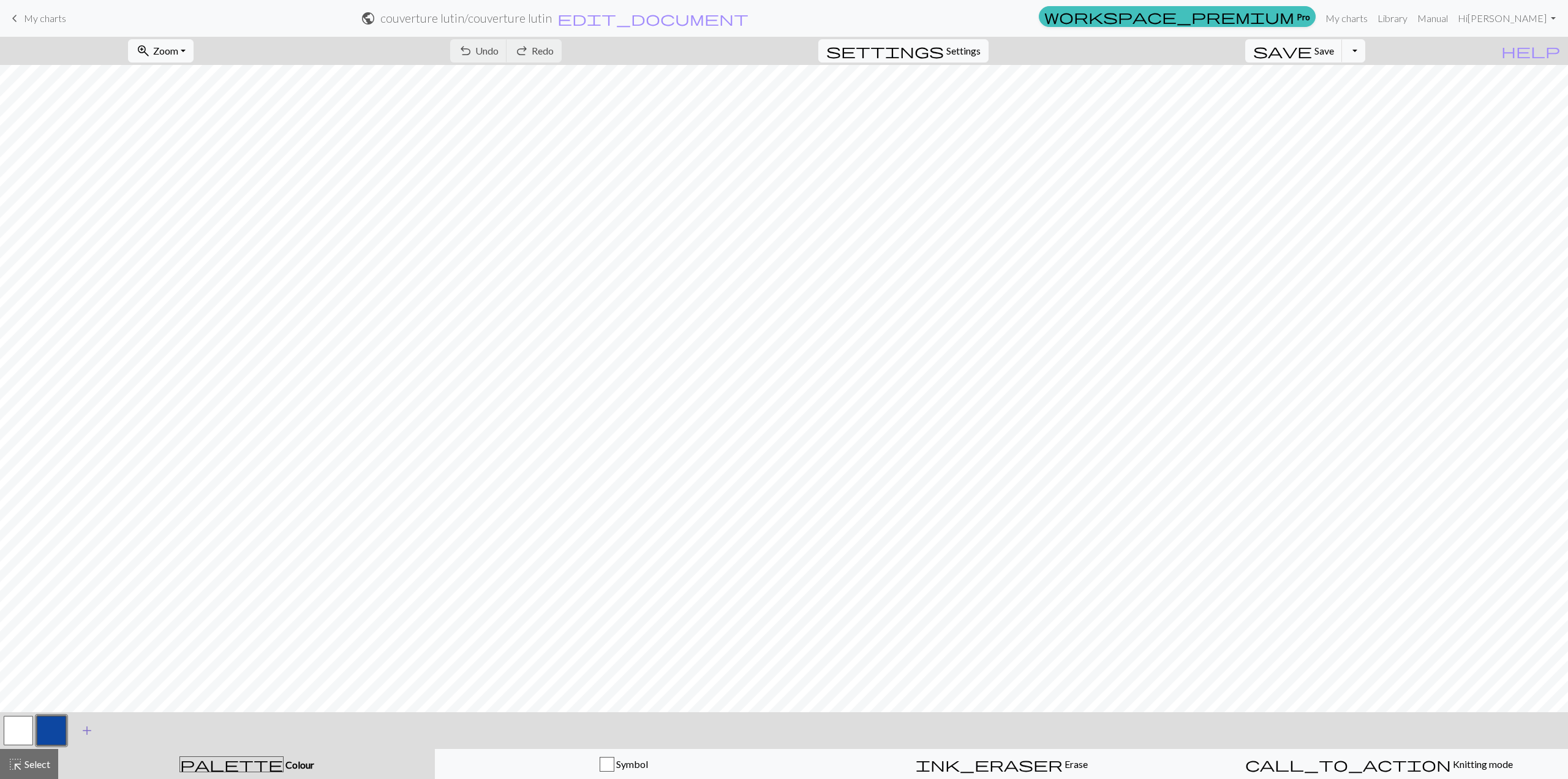
click at [94, 727] on button "add Add a colour" at bounding box center [87, 730] width 31 height 31
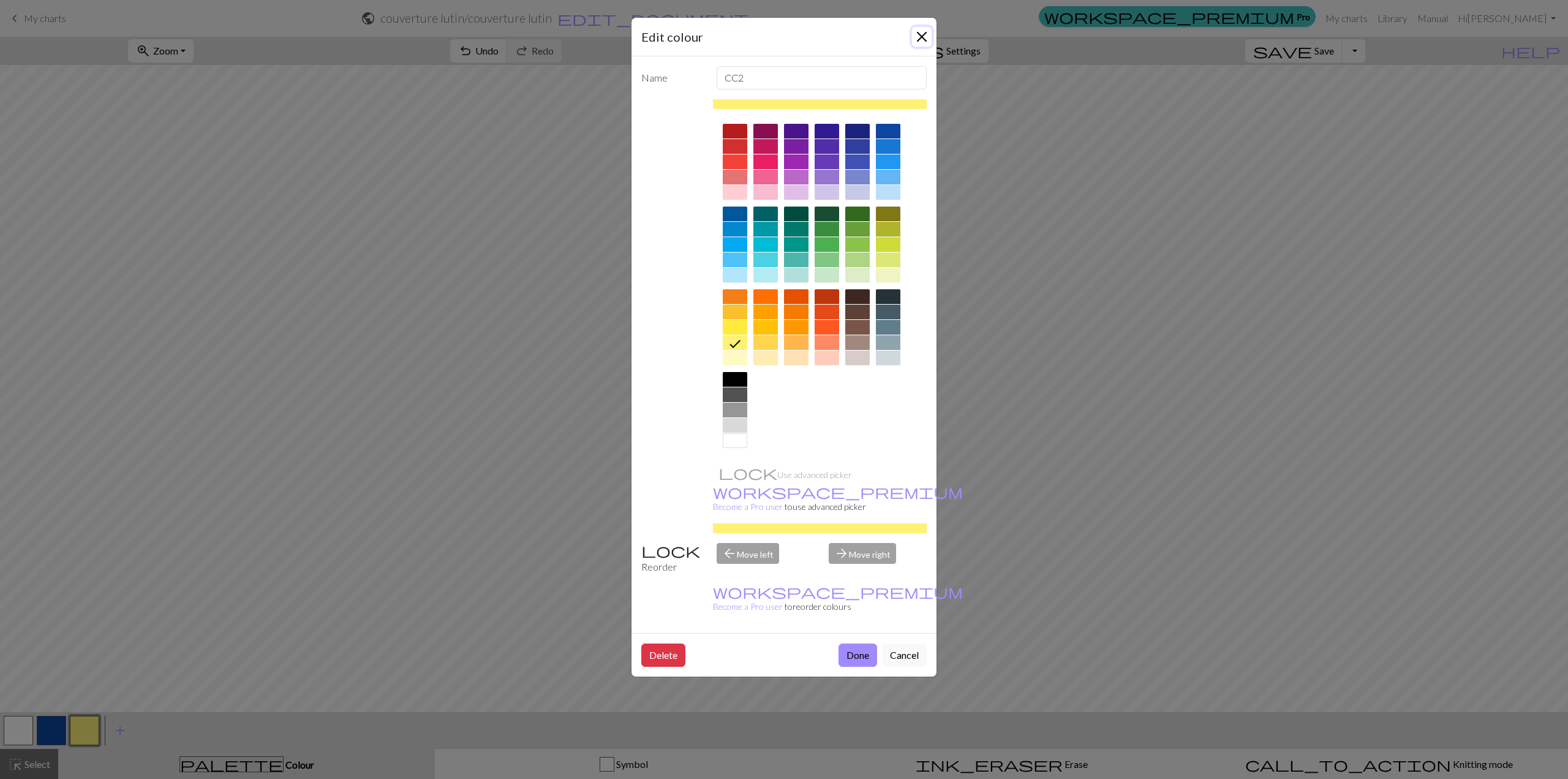
click at [923, 38] on button "Close" at bounding box center [922, 36] width 20 height 20
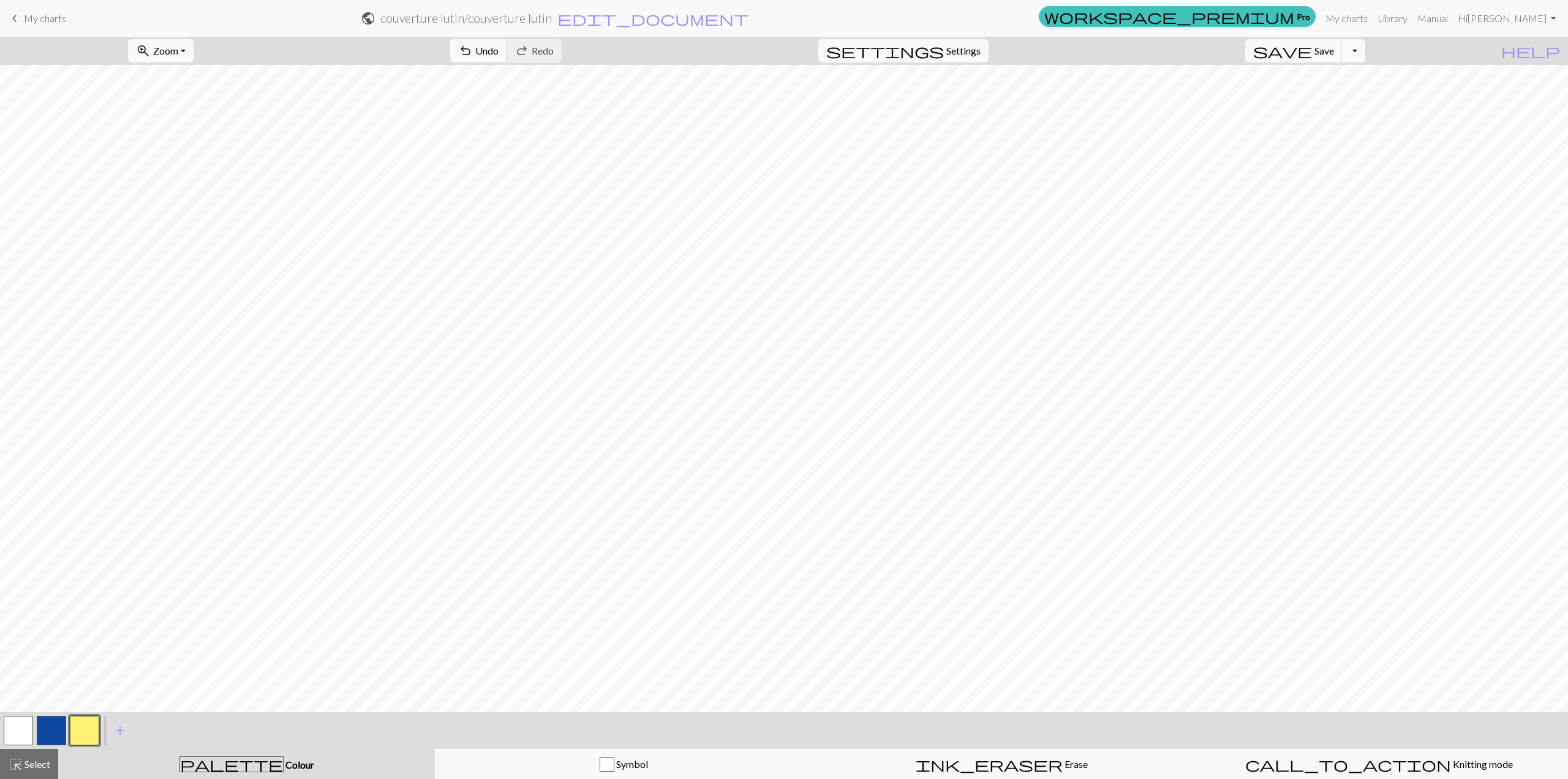
click at [1366, 53] on button "Toggle Dropdown" at bounding box center [1353, 51] width 23 height 23
click at [120, 733] on span "add" at bounding box center [119, 730] width 14 height 17
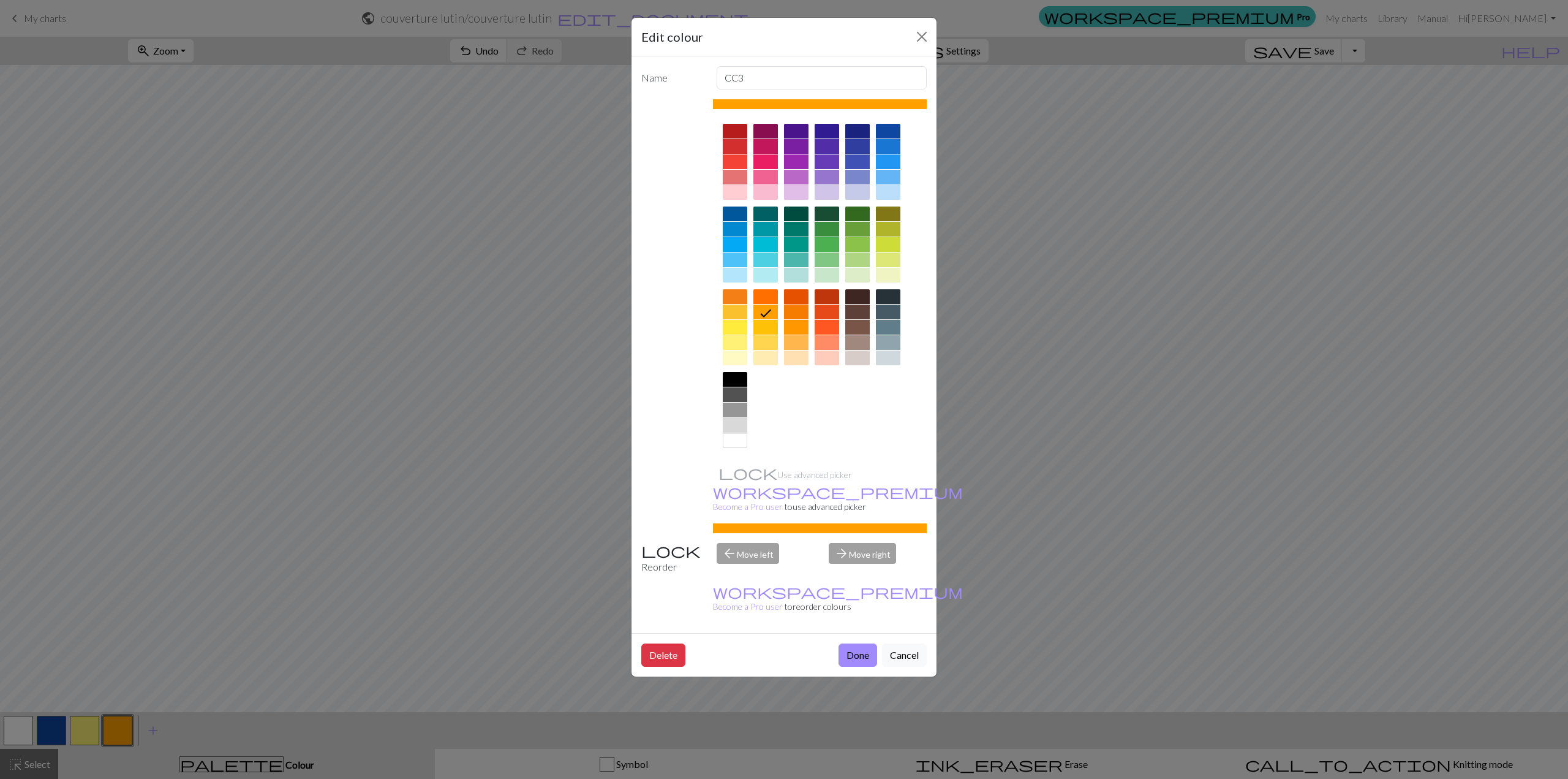
click at [798, 300] on div at bounding box center [796, 296] width 25 height 14
click at [868, 643] on button "Done" at bounding box center [858, 655] width 38 height 23
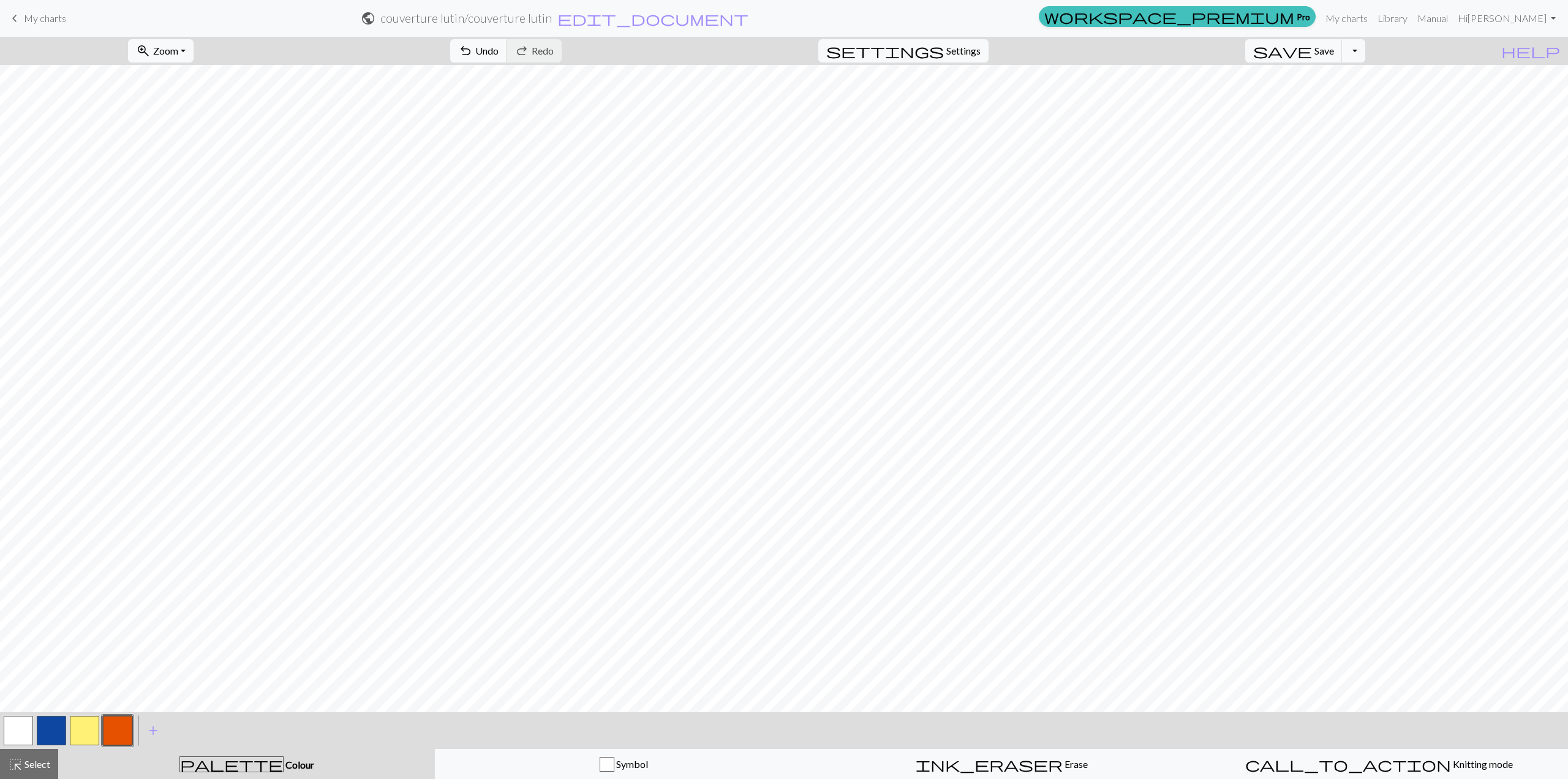
click at [129, 732] on button "button" at bounding box center [117, 730] width 30 height 30
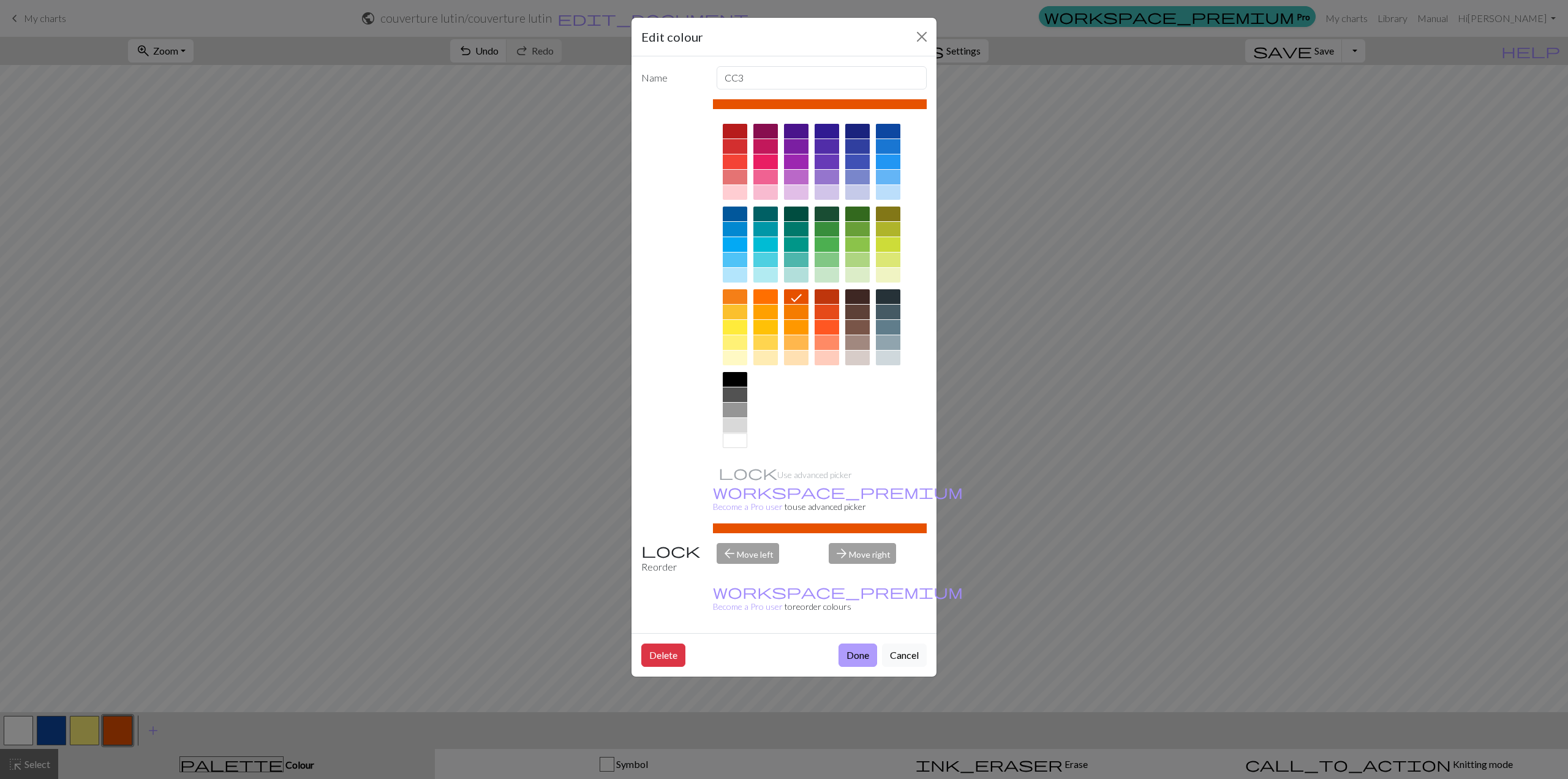
click at [858, 643] on button "Done" at bounding box center [858, 655] width 38 height 23
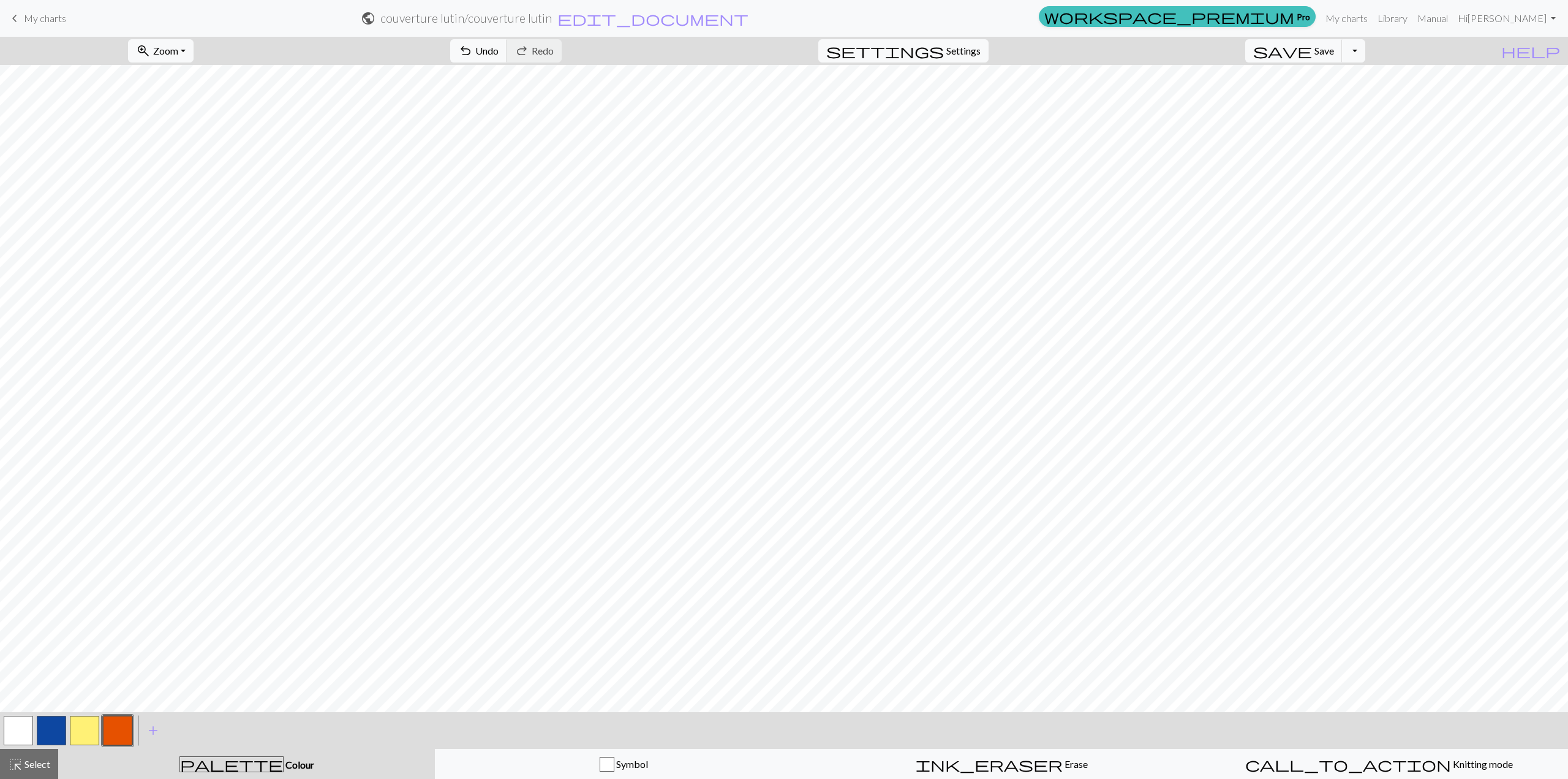
click at [77, 727] on button "button" at bounding box center [84, 730] width 30 height 30
click at [115, 727] on button "button" at bounding box center [117, 730] width 30 height 30
click at [93, 733] on button "button" at bounding box center [84, 730] width 30 height 30
click at [52, 730] on button "button" at bounding box center [52, 730] width 30 height 30
click at [1334, 55] on span "Save" at bounding box center [1324, 51] width 20 height 11
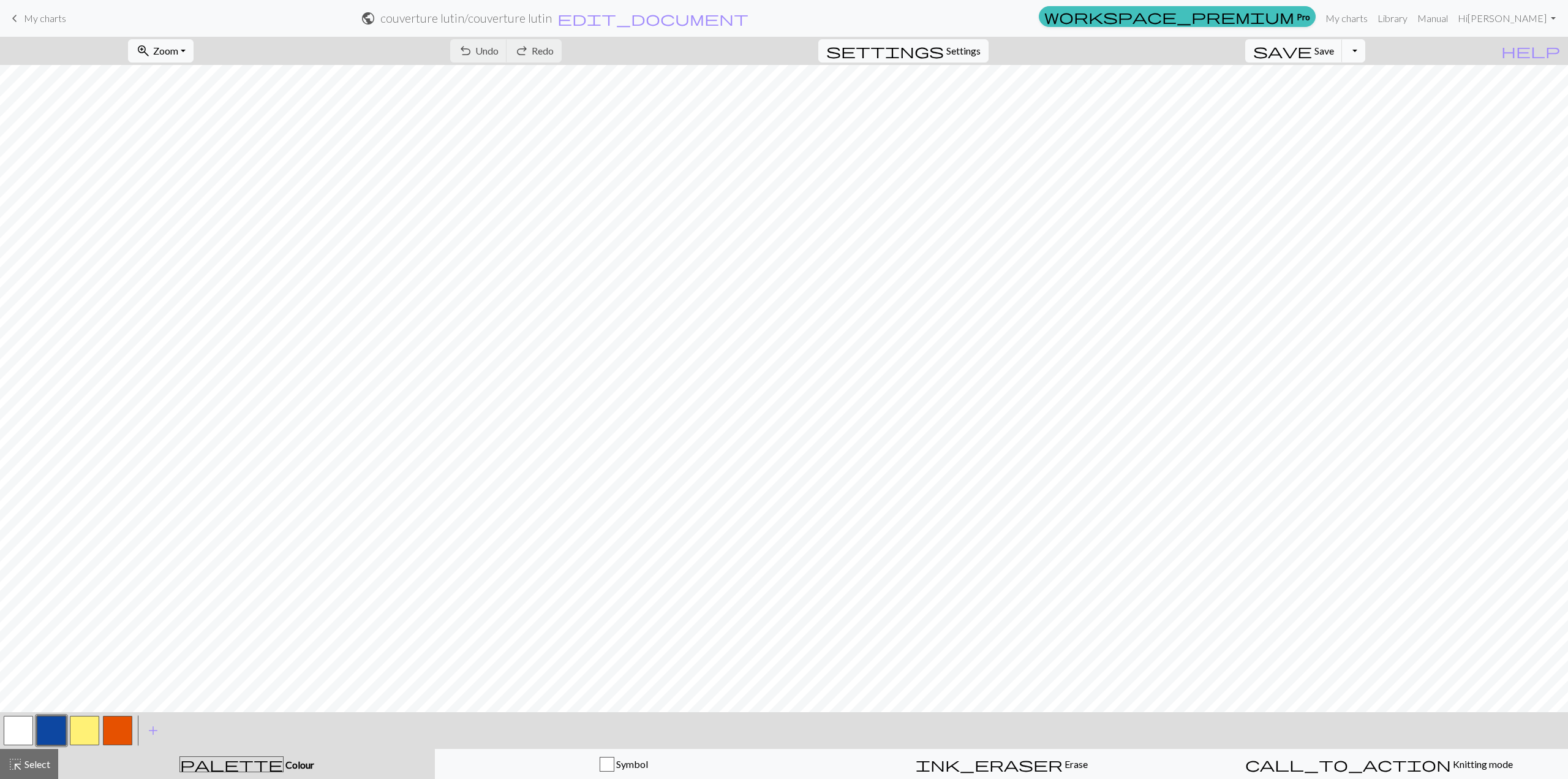
click at [1366, 54] on button "Toggle Dropdown" at bounding box center [1353, 51] width 23 height 23
click at [1349, 72] on button "file_copy Save a copy" at bounding box center [1264, 77] width 202 height 20
click at [1366, 54] on button "Toggle Dropdown" at bounding box center [1353, 51] width 23 height 23
click at [1340, 92] on button "save_alt Download" at bounding box center [1264, 96] width 202 height 20
click at [1366, 51] on button "Toggle Dropdown" at bounding box center [1353, 51] width 23 height 23
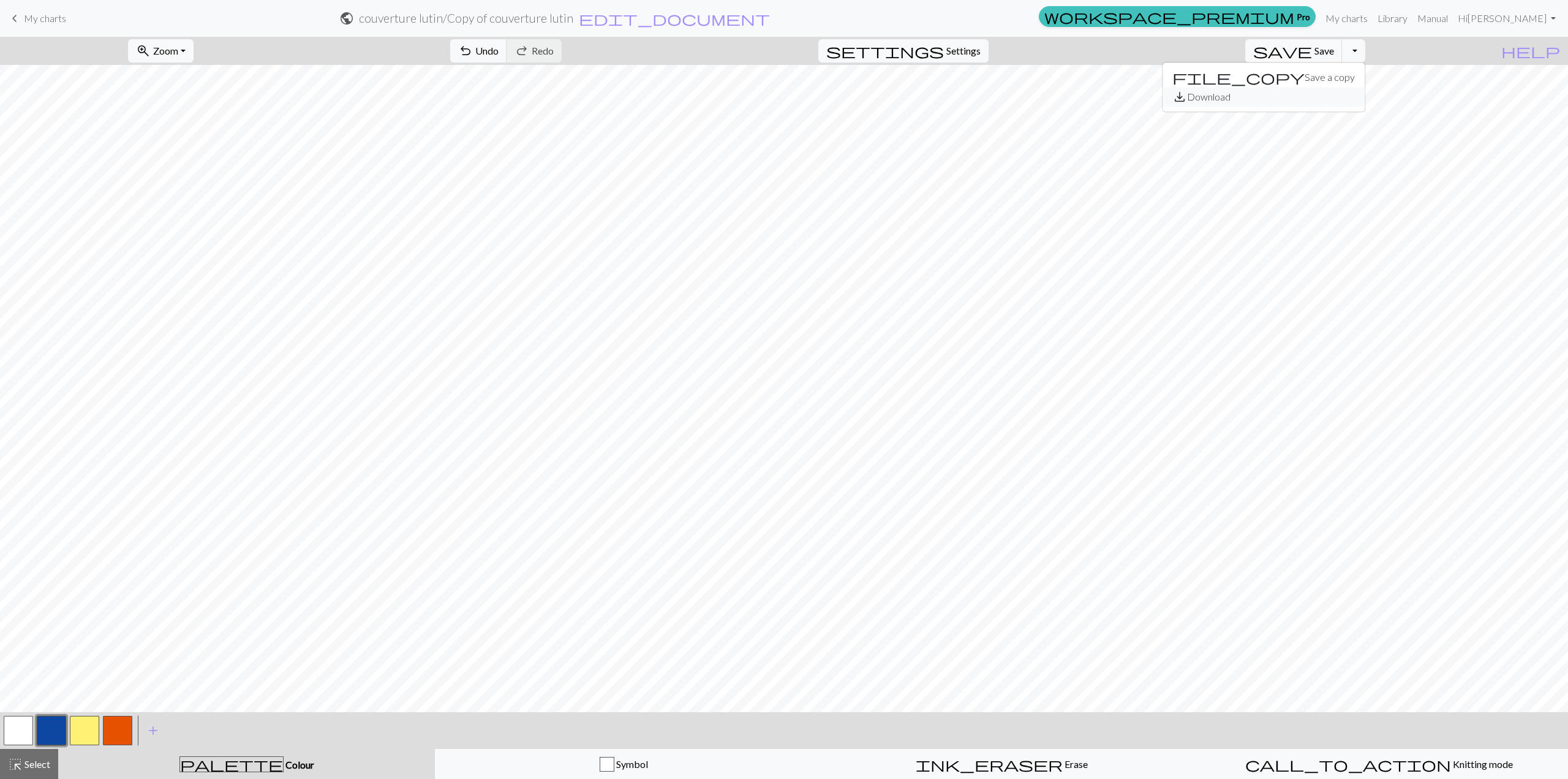
click at [1319, 92] on button "save_alt Download" at bounding box center [1264, 96] width 202 height 20
click at [1372, 15] on link "My charts" at bounding box center [1347, 18] width 52 height 25
click at [1366, 53] on button "Toggle Dropdown" at bounding box center [1353, 51] width 23 height 23
click at [1349, 75] on button "file_copy Save a copy" at bounding box center [1264, 77] width 202 height 20
click at [1372, 17] on link "My charts" at bounding box center [1347, 18] width 52 height 25
